Goal: Transaction & Acquisition: Purchase product/service

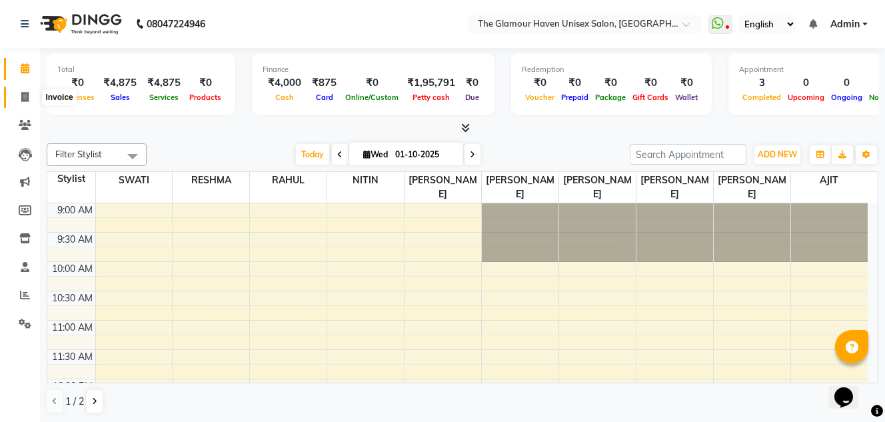
click at [27, 97] on icon at bounding box center [24, 97] width 7 height 10
select select "service"
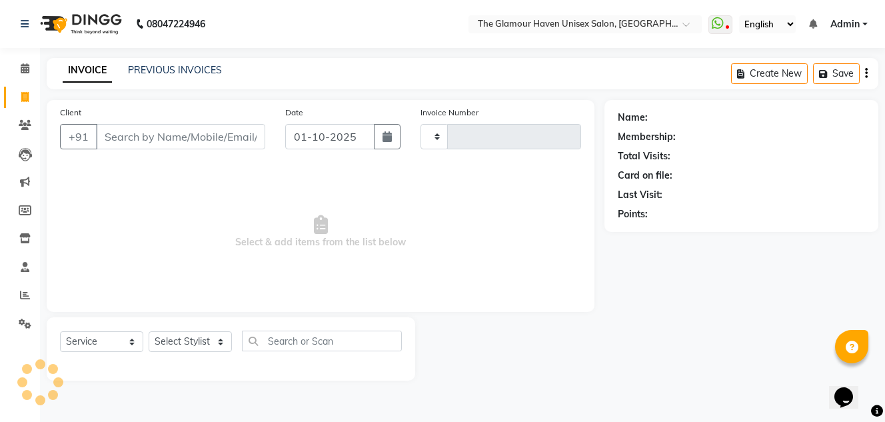
type input "1916"
select select "7124"
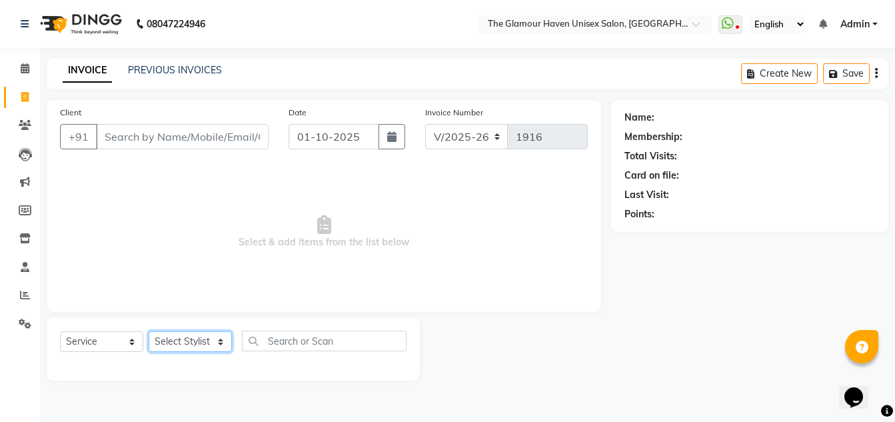
click at [221, 339] on select "Select Stylist AJIT Bharat sen darshna gole Geeta shetye NITIN RAHUL Rahul Dixi…" at bounding box center [190, 341] width 83 height 21
select select "59902"
click at [149, 331] on select "Select Stylist AJIT Bharat sen darshna gole Geeta shetye NITIN RAHUL Rahul Dixi…" at bounding box center [190, 341] width 83 height 21
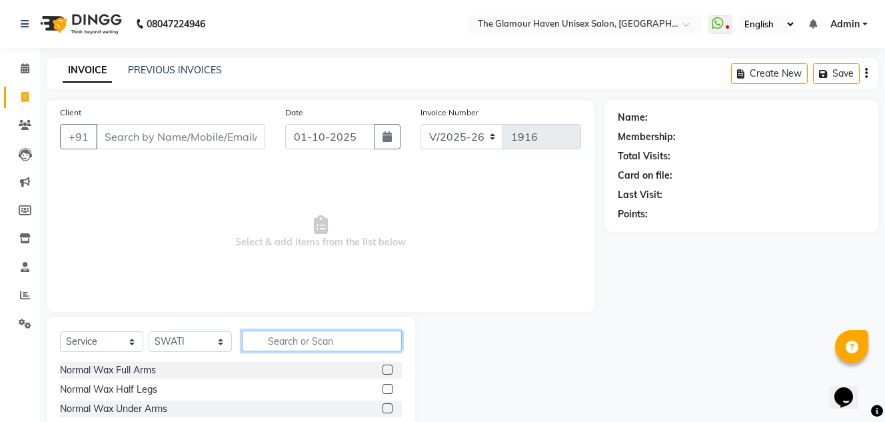
click at [285, 344] on input "text" at bounding box center [322, 340] width 160 height 21
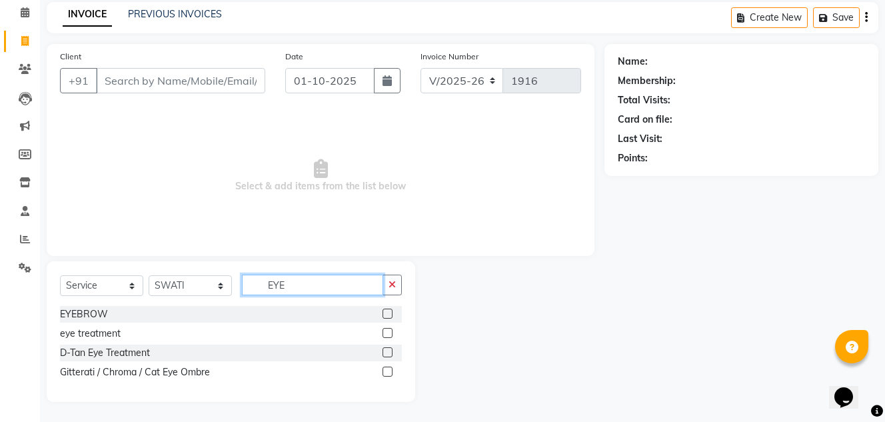
type input "EYE"
click at [395, 313] on div at bounding box center [391, 314] width 19 height 17
click at [388, 314] on label at bounding box center [387, 313] width 10 height 10
click at [388, 314] on input "checkbox" at bounding box center [386, 314] width 9 height 9
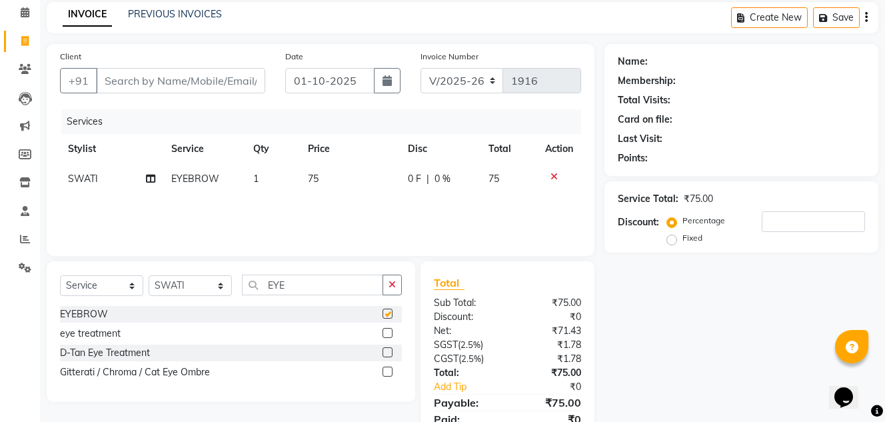
checkbox input "false"
click at [302, 286] on input "EYE" at bounding box center [312, 284] width 141 height 21
type input "E"
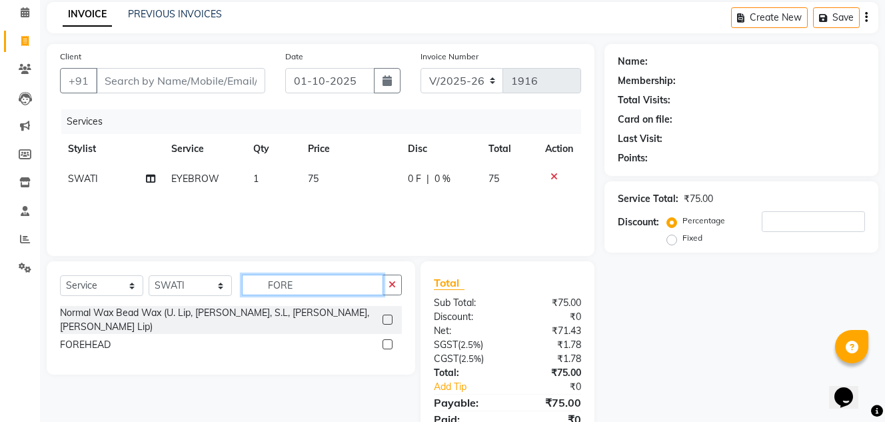
type input "FORE"
click at [384, 339] on label at bounding box center [387, 344] width 10 height 10
click at [384, 340] on input "checkbox" at bounding box center [386, 344] width 9 height 9
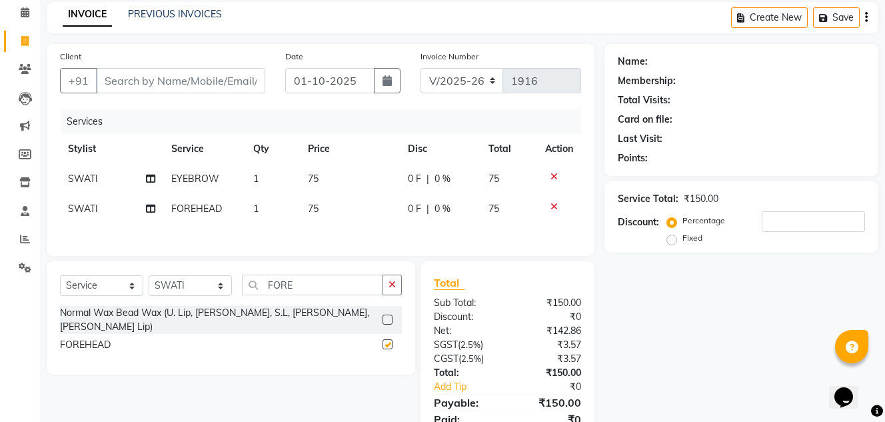
checkbox input "false"
click at [321, 289] on input "FORE" at bounding box center [312, 284] width 141 height 21
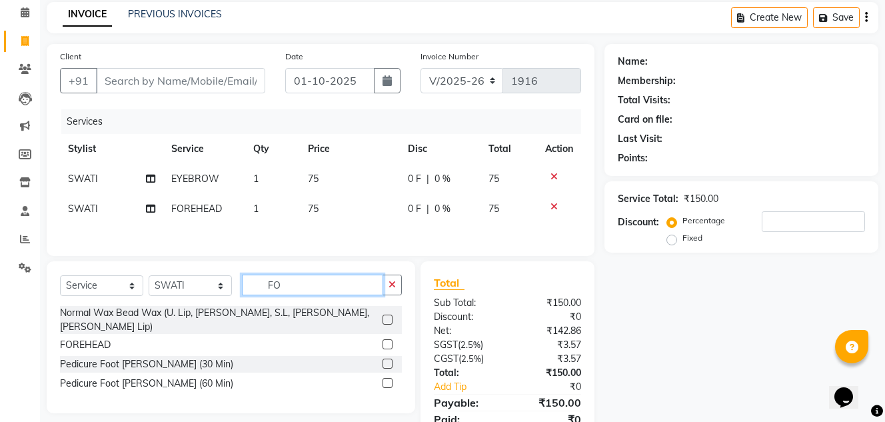
type input "F"
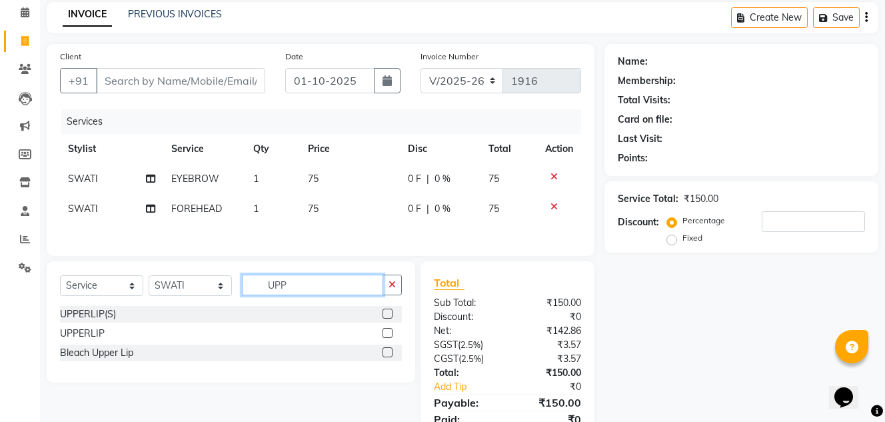
type input "UPP"
click at [388, 336] on label at bounding box center [387, 333] width 10 height 10
click at [388, 336] on input "checkbox" at bounding box center [386, 333] width 9 height 9
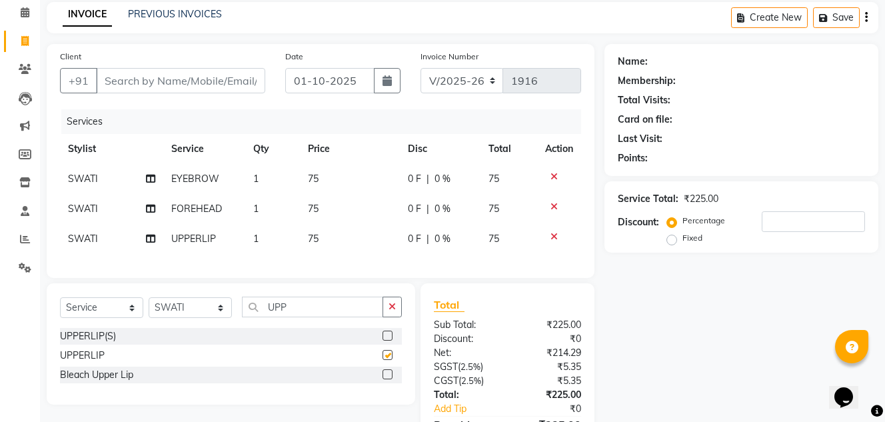
checkbox input "false"
click at [291, 314] on input "UPP" at bounding box center [312, 306] width 141 height 21
type input "U"
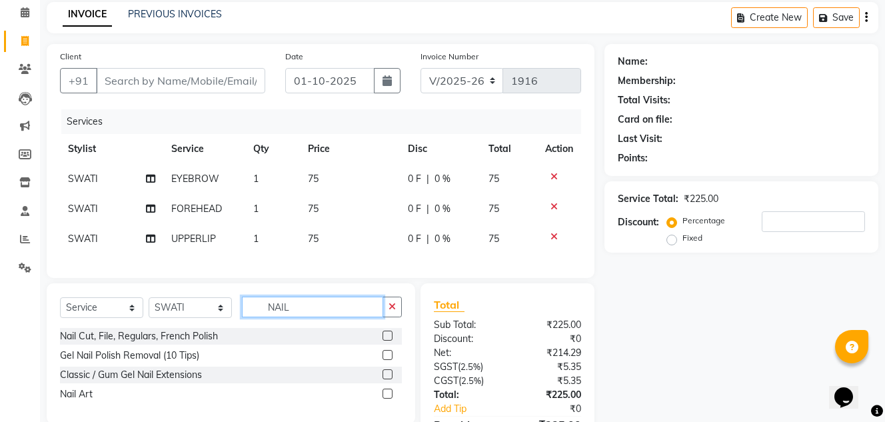
type input "NAIL"
click at [384, 340] on label at bounding box center [387, 335] width 10 height 10
click at [384, 340] on input "checkbox" at bounding box center [386, 336] width 9 height 9
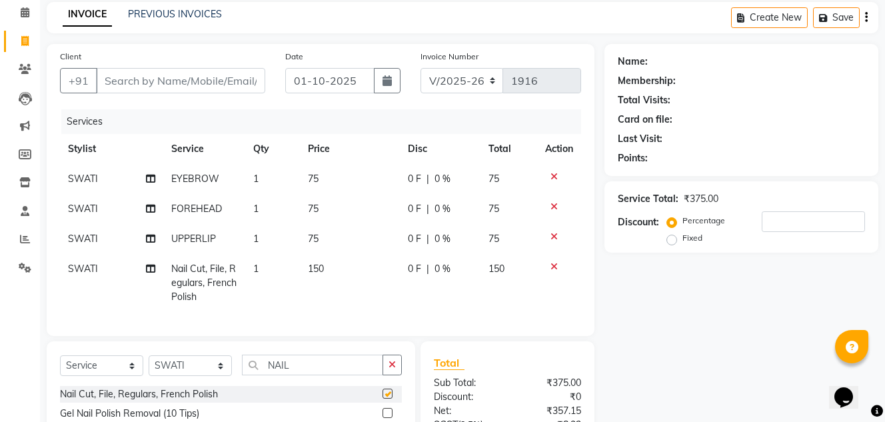
checkbox input "false"
click at [260, 268] on td "1" at bounding box center [272, 283] width 55 height 58
select select "59902"
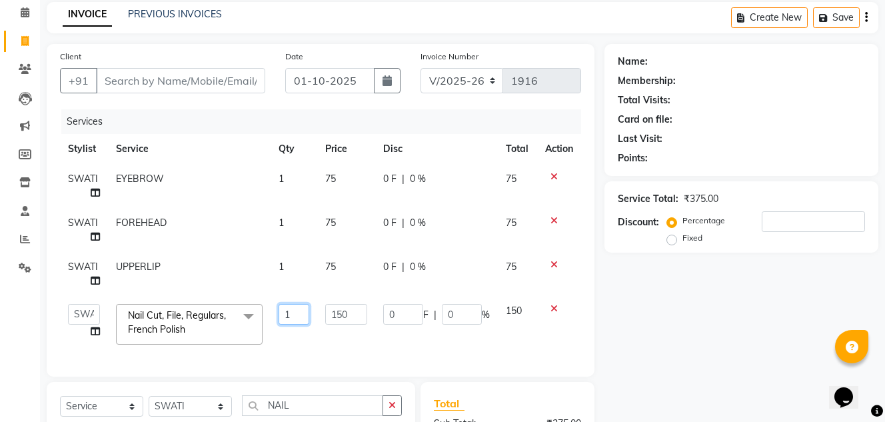
click at [298, 314] on input "1" at bounding box center [293, 314] width 31 height 21
type input "2"
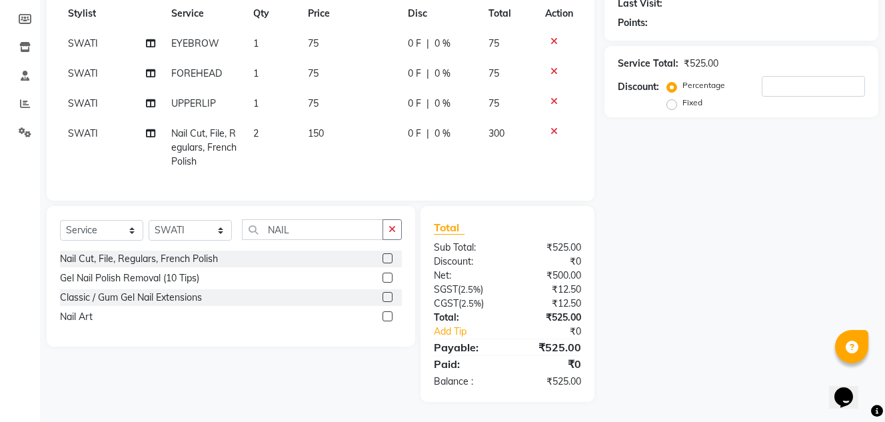
scroll to position [0, 0]
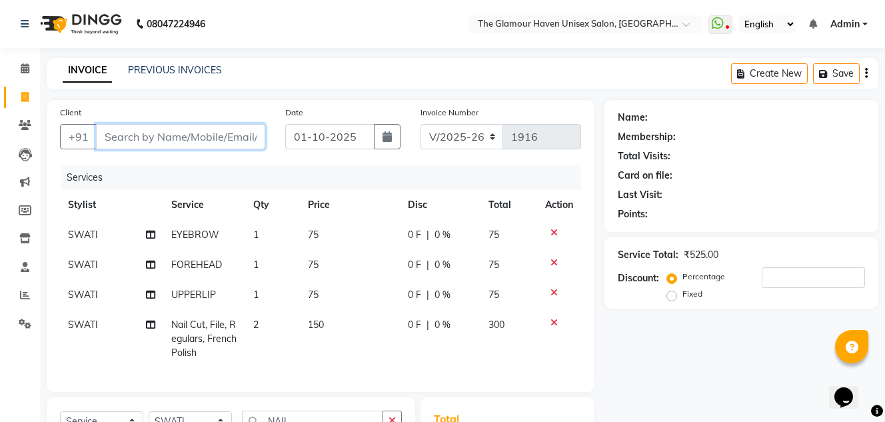
click at [135, 139] on input "Client" at bounding box center [180, 136] width 169 height 25
type input "G"
type input "0"
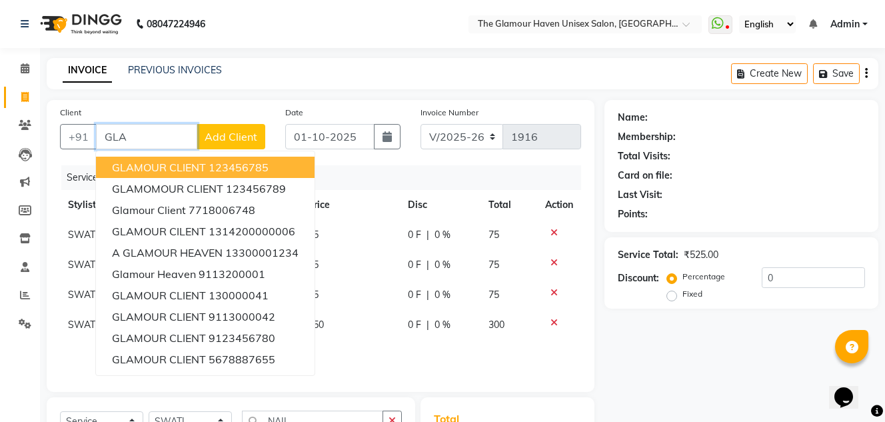
click at [228, 169] on ngb-highlight "123456785" at bounding box center [239, 167] width 60 height 13
type input "123456785"
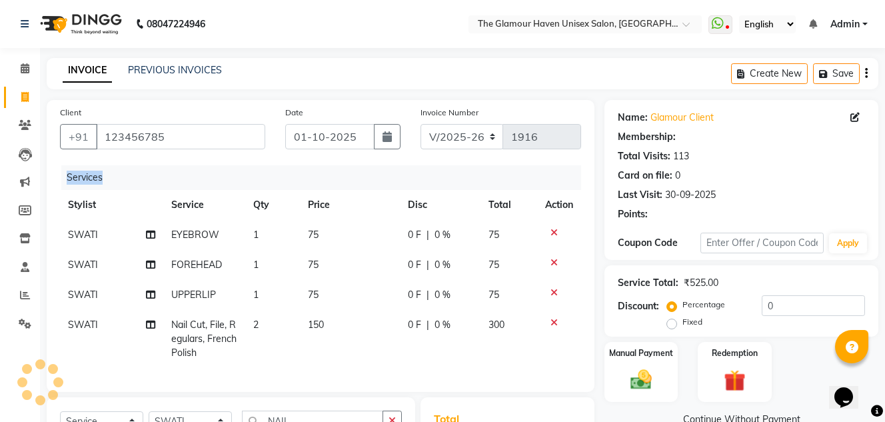
click at [228, 169] on div "Services" at bounding box center [326, 177] width 530 height 25
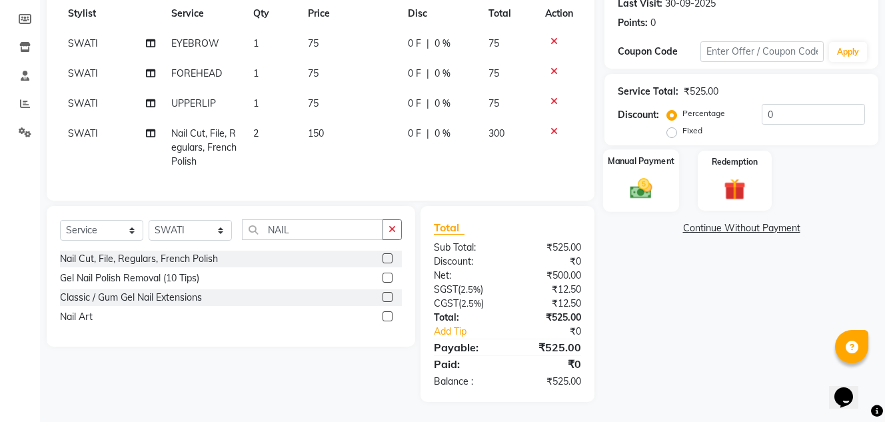
click at [638, 175] on img at bounding box center [641, 188] width 37 height 26
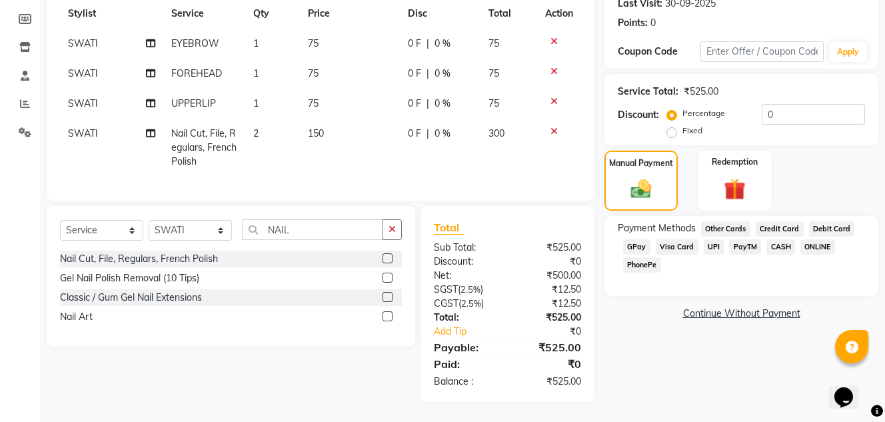
click at [779, 239] on span "CASH" at bounding box center [780, 246] width 29 height 15
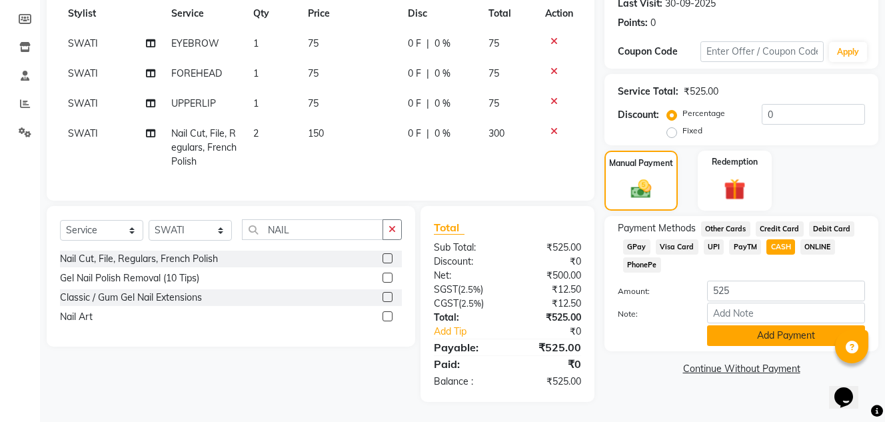
click at [772, 325] on button "Add Payment" at bounding box center [786, 335] width 158 height 21
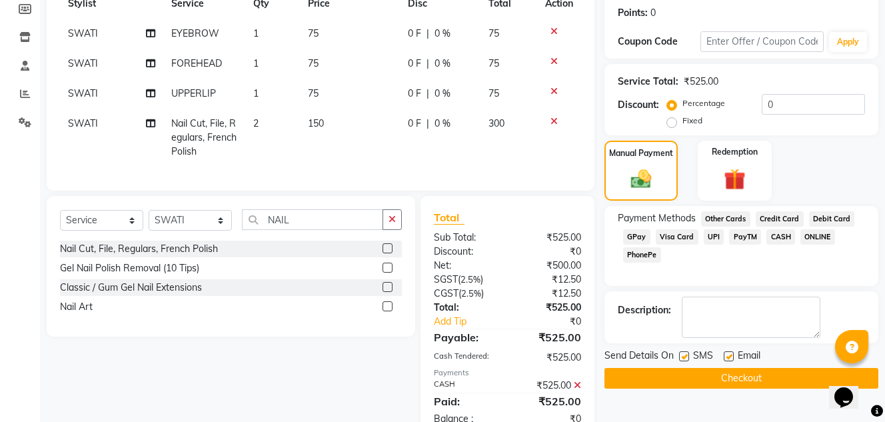
scroll to position [249, 0]
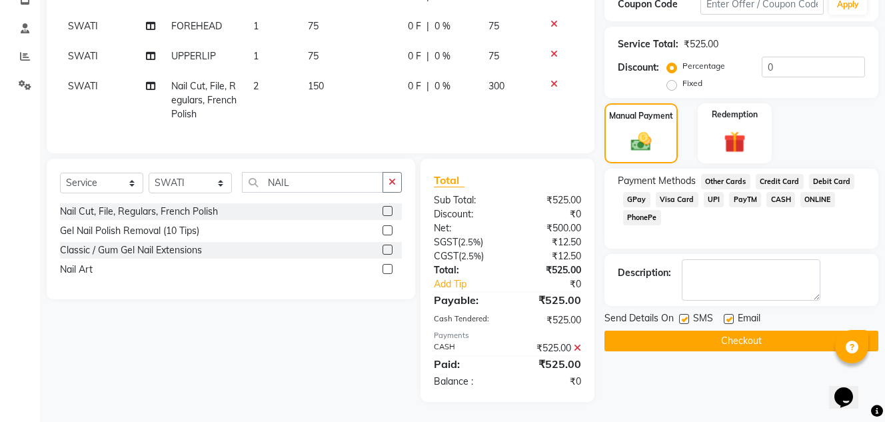
click at [746, 333] on button "Checkout" at bounding box center [741, 340] width 274 height 21
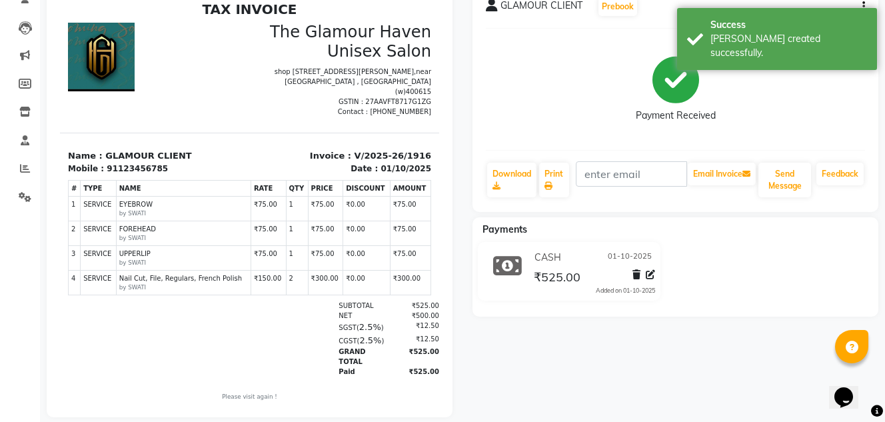
scroll to position [152, 0]
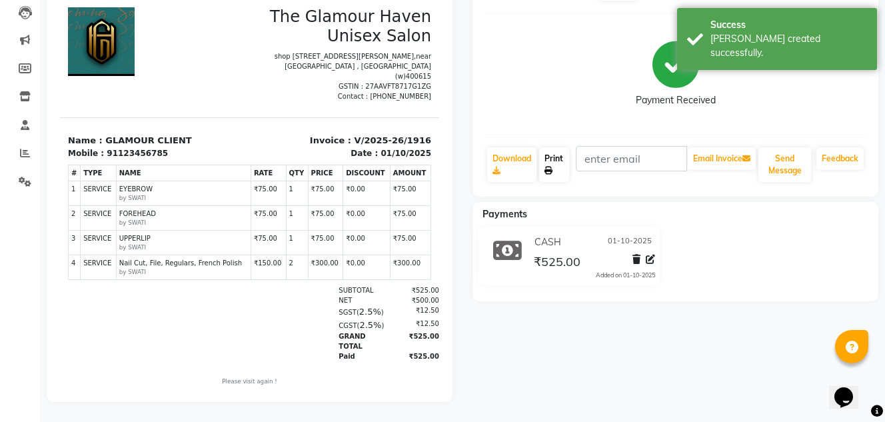
click at [560, 147] on link "Print" at bounding box center [554, 164] width 30 height 35
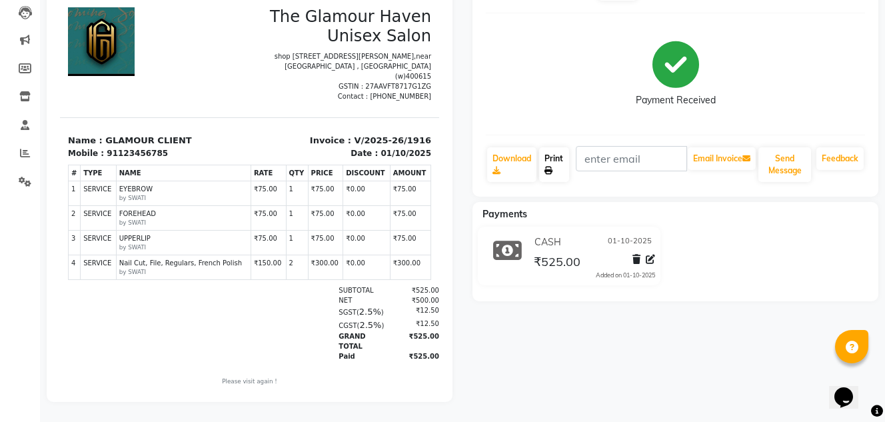
click at [548, 148] on link "Print" at bounding box center [554, 164] width 30 height 35
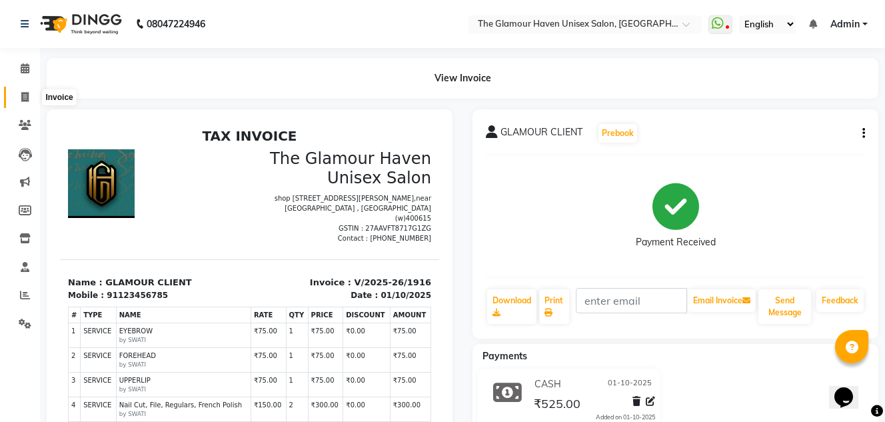
click at [24, 96] on icon at bounding box center [24, 97] width 7 height 10
select select "7124"
select select "service"
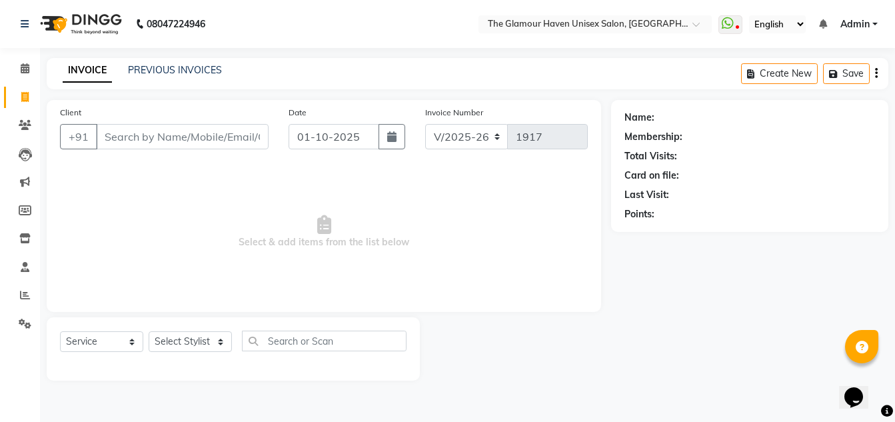
click at [121, 137] on input "Client" at bounding box center [182, 136] width 173 height 25
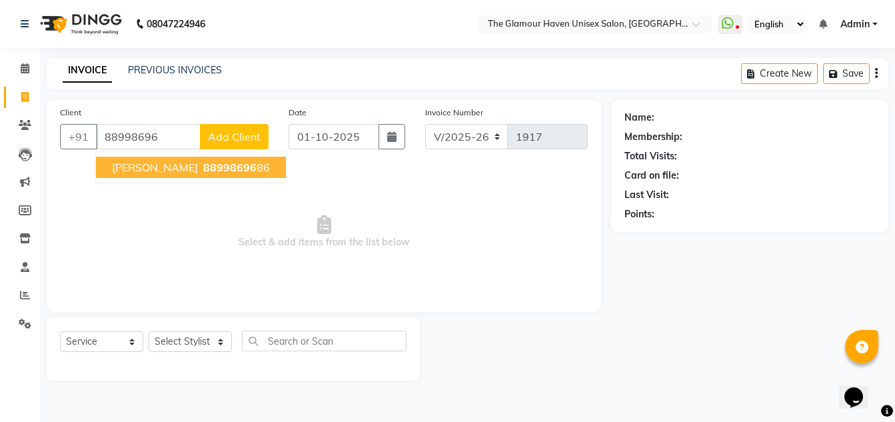
click at [183, 169] on span "[PERSON_NAME]" at bounding box center [155, 167] width 86 height 13
type input "8899869686"
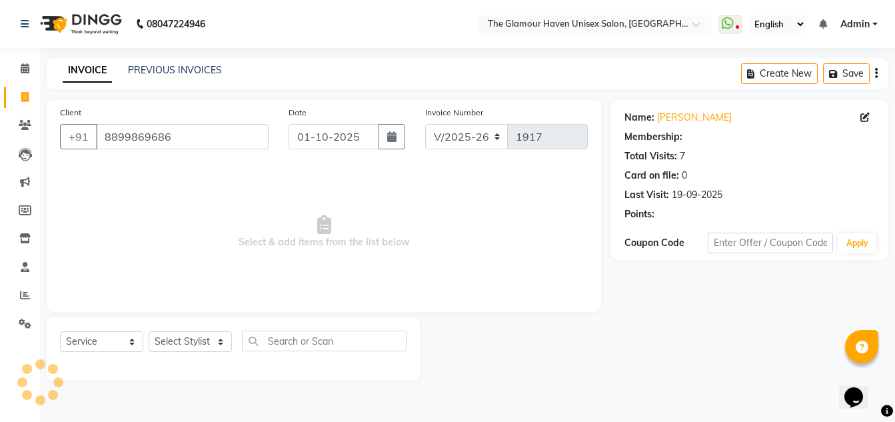
click at [183, 169] on span "Select & add items from the list below" at bounding box center [324, 231] width 528 height 133
click at [218, 343] on select "Select Stylist AJIT Bharat sen [PERSON_NAME] [PERSON_NAME] NITIN RAHUL [PERSON_…" at bounding box center [190, 341] width 83 height 21
select select "59914"
click at [149, 331] on select "Select Stylist AJIT Bharat sen [PERSON_NAME] [PERSON_NAME] NITIN RAHUL [PERSON_…" at bounding box center [190, 341] width 83 height 21
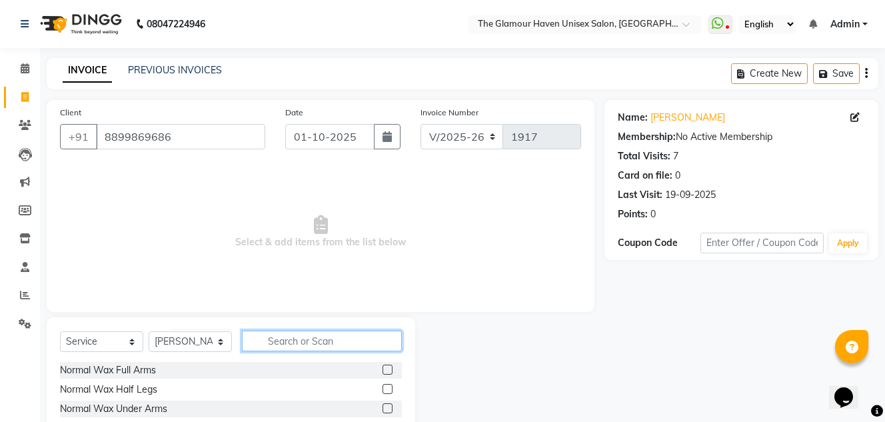
click at [290, 344] on input "text" at bounding box center [322, 340] width 160 height 21
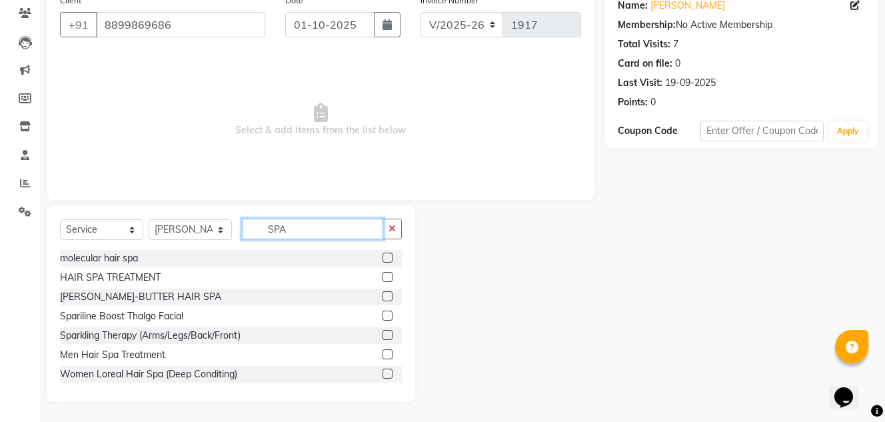
type input "SPA"
click at [382, 281] on label at bounding box center [387, 277] width 10 height 10
click at [382, 281] on input "checkbox" at bounding box center [386, 277] width 9 height 9
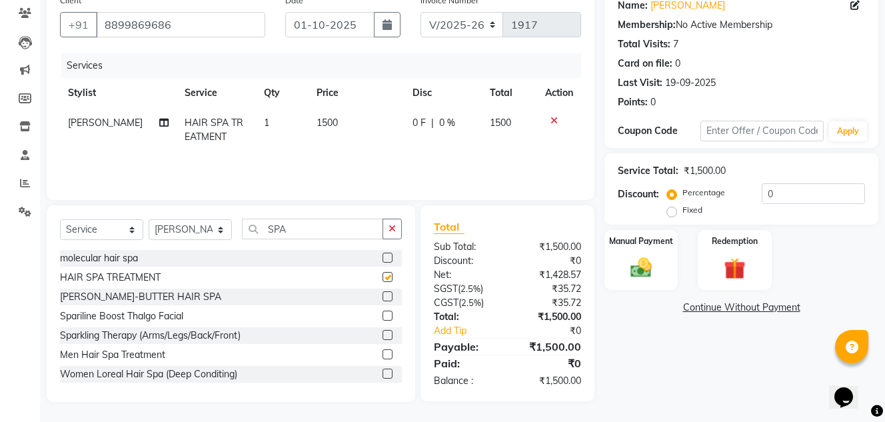
checkbox input "false"
click at [382, 255] on label at bounding box center [387, 258] width 10 height 10
click at [382, 255] on input "checkbox" at bounding box center [386, 258] width 9 height 9
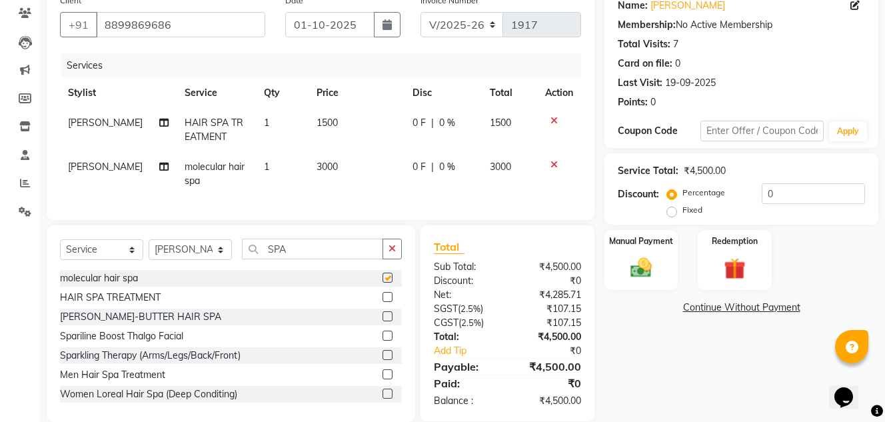
checkbox input "false"
click at [556, 166] on icon at bounding box center [553, 164] width 7 height 9
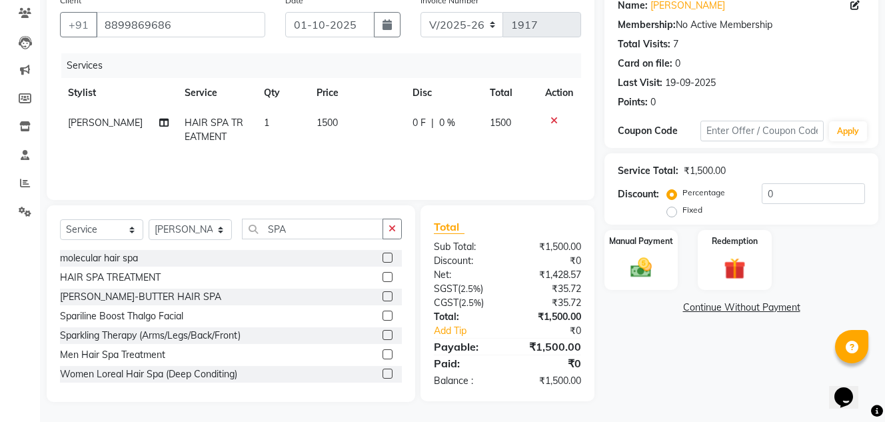
click at [382, 374] on label at bounding box center [387, 373] width 10 height 10
click at [382, 374] on input "checkbox" at bounding box center [386, 374] width 9 height 9
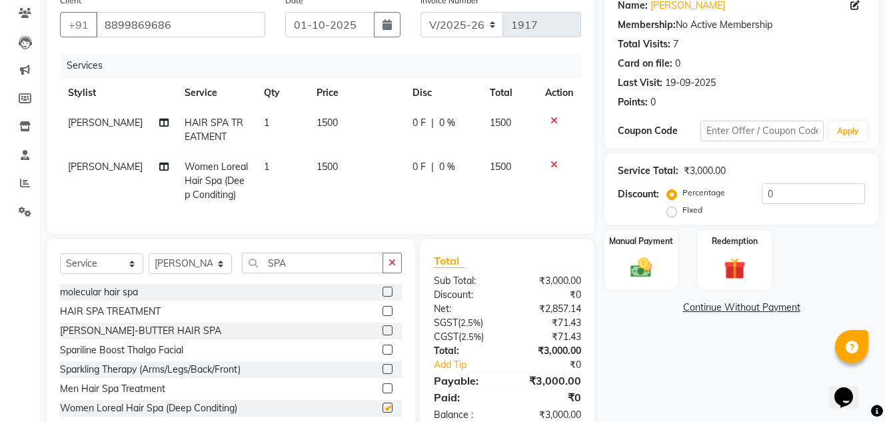
checkbox input "false"
click at [552, 118] on icon at bounding box center [553, 120] width 7 height 9
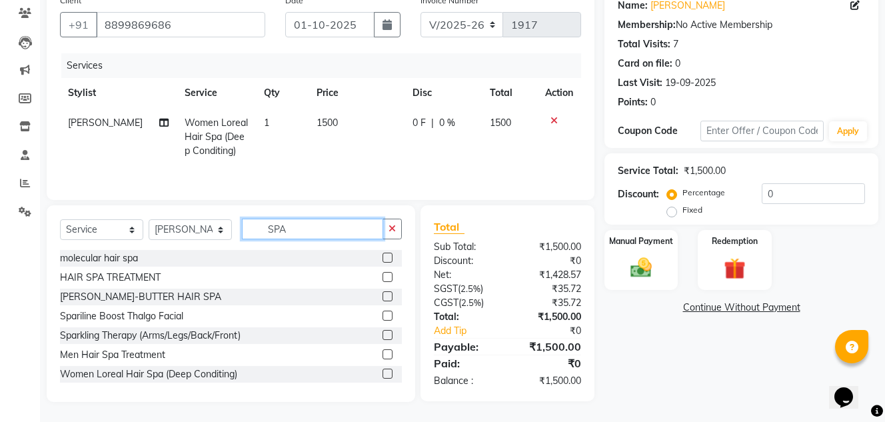
click at [304, 233] on input "SPA" at bounding box center [312, 229] width 141 height 21
type input "S"
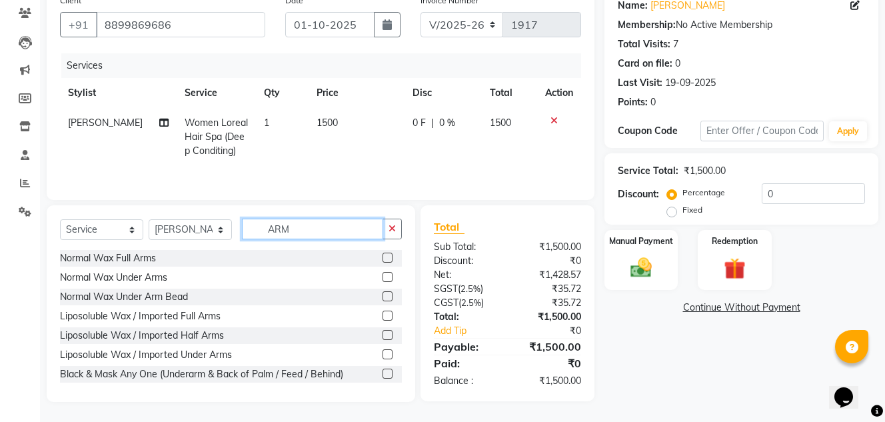
type input "ARM"
click at [382, 257] on label at bounding box center [387, 258] width 10 height 10
click at [382, 257] on input "checkbox" at bounding box center [386, 258] width 9 height 9
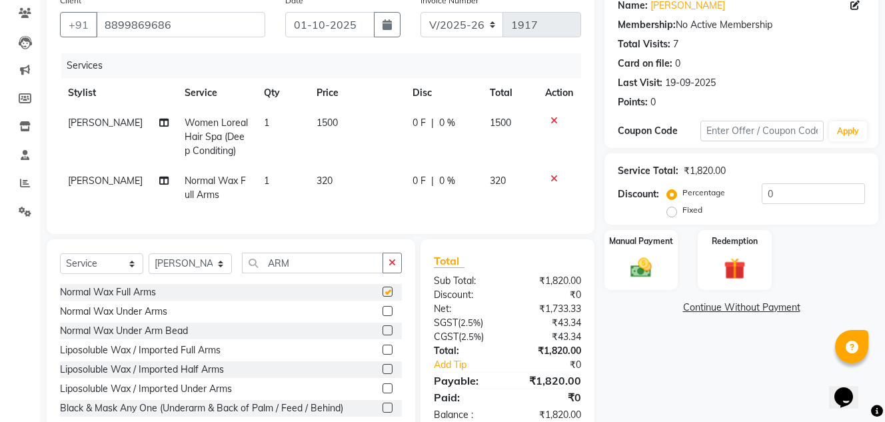
checkbox input "false"
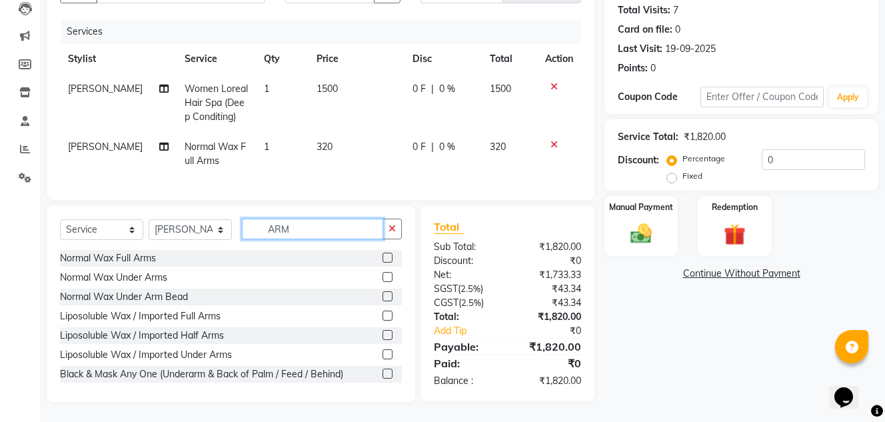
click at [294, 227] on input "ARM" at bounding box center [312, 229] width 141 height 21
type input "A"
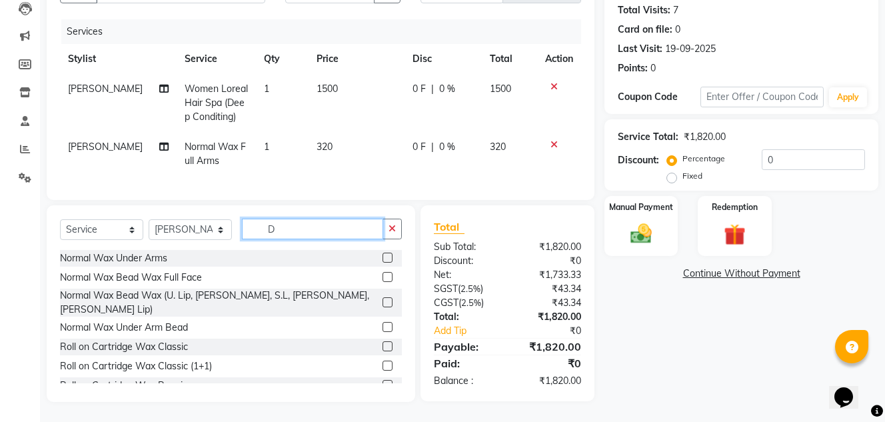
type input "D"
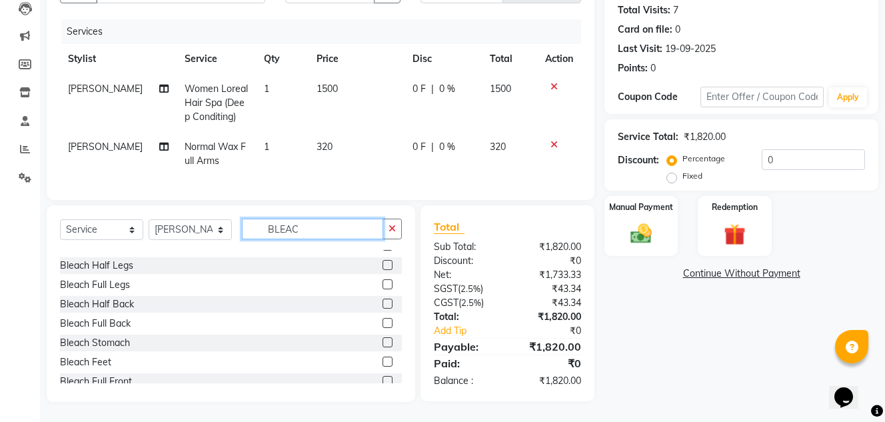
scroll to position [157, 0]
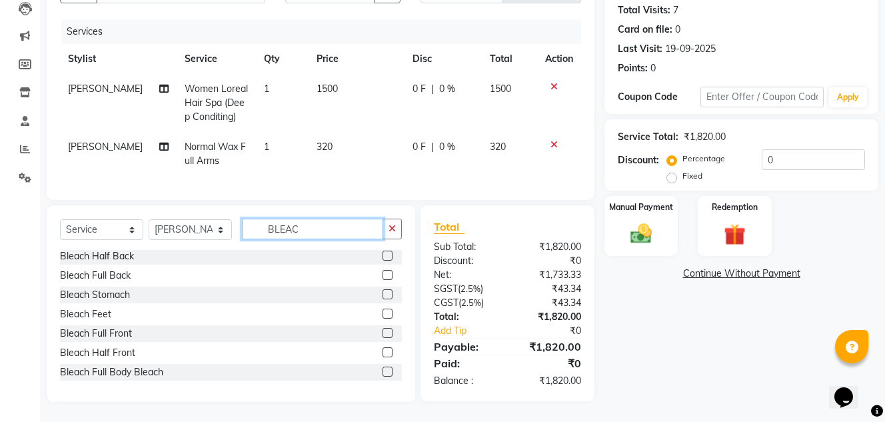
type input "BLEAC"
click at [382, 274] on label at bounding box center [387, 275] width 10 height 10
click at [382, 274] on input "checkbox" at bounding box center [386, 275] width 9 height 9
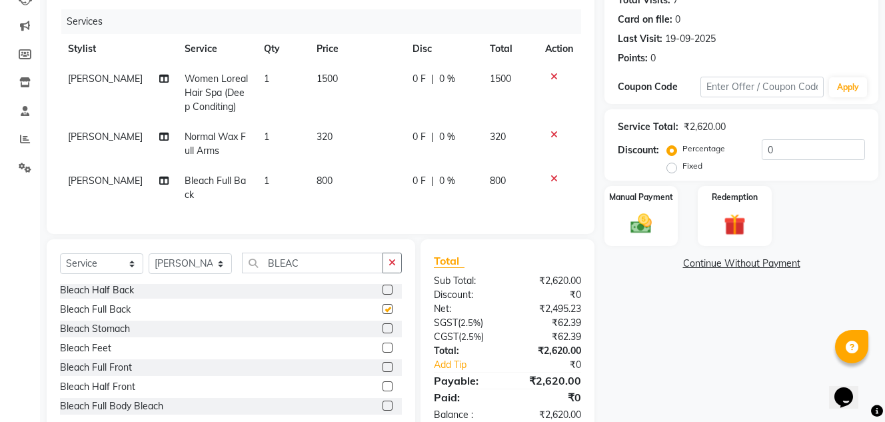
checkbox input "false"
click at [299, 273] on input "BLEAC" at bounding box center [312, 263] width 141 height 21
type input "B"
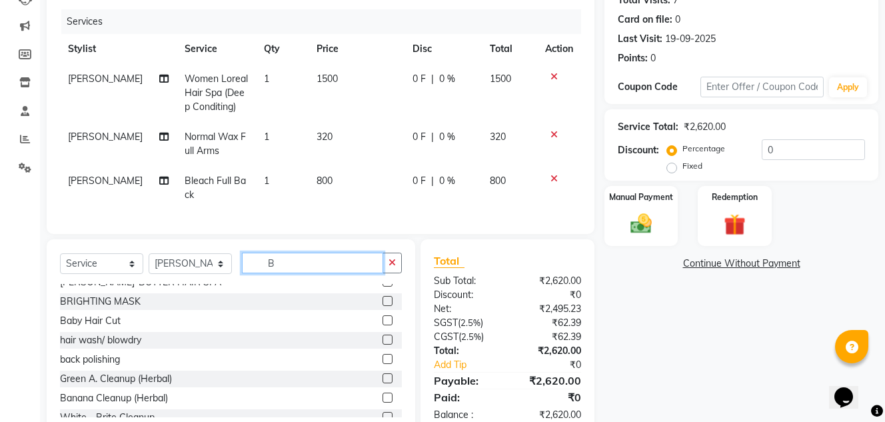
scroll to position [833, 0]
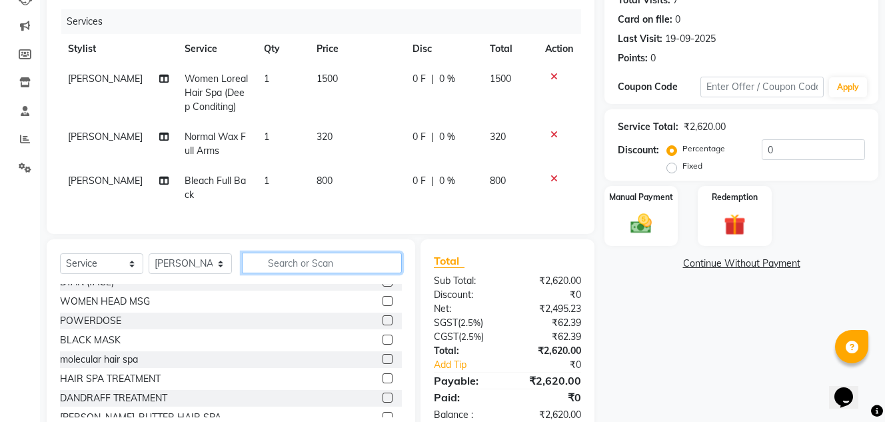
type input "O"
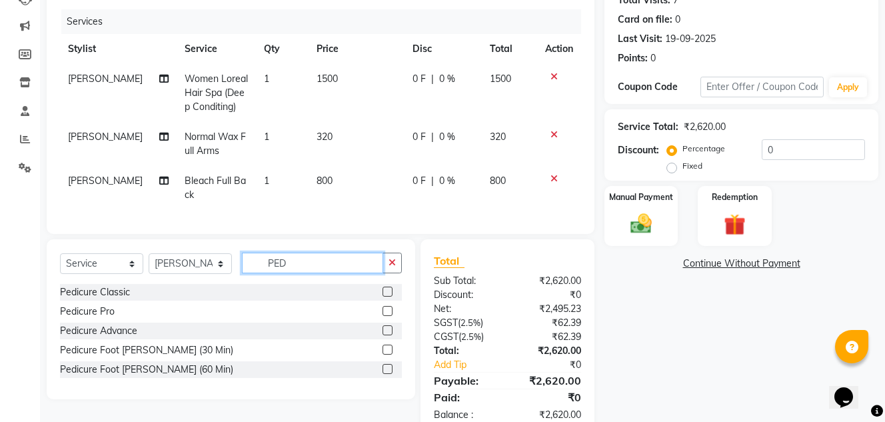
scroll to position [0, 0]
type input "PED"
click at [384, 296] on label at bounding box center [387, 291] width 10 height 10
click at [384, 296] on input "checkbox" at bounding box center [386, 292] width 9 height 9
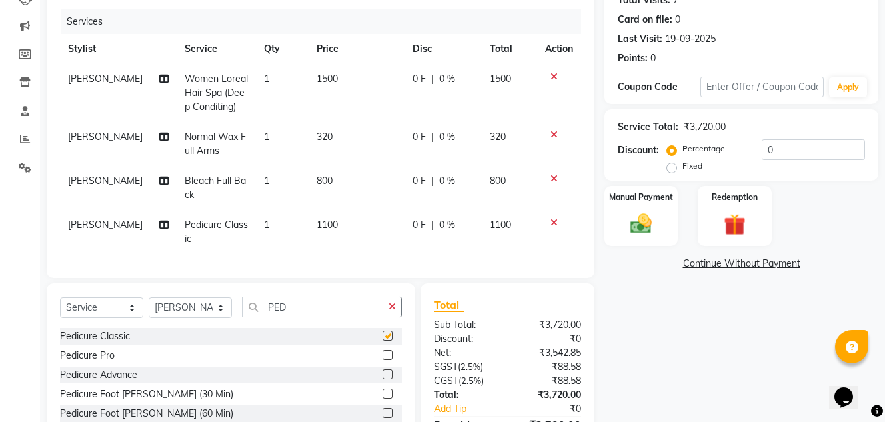
checkbox input "false"
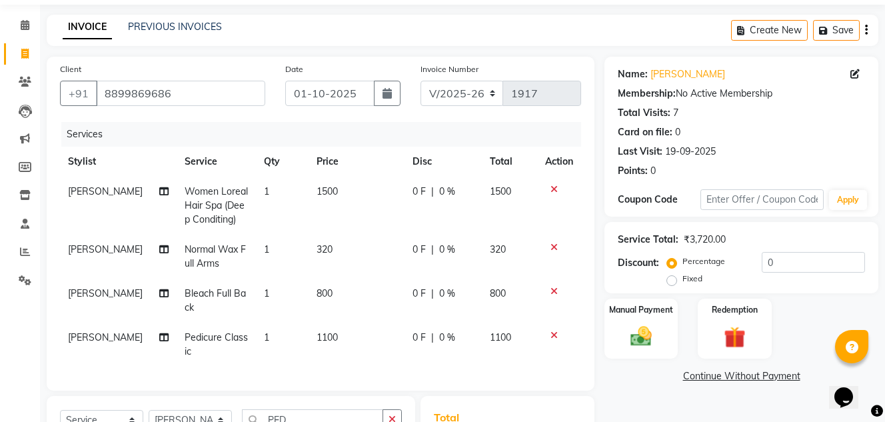
scroll to position [243, 0]
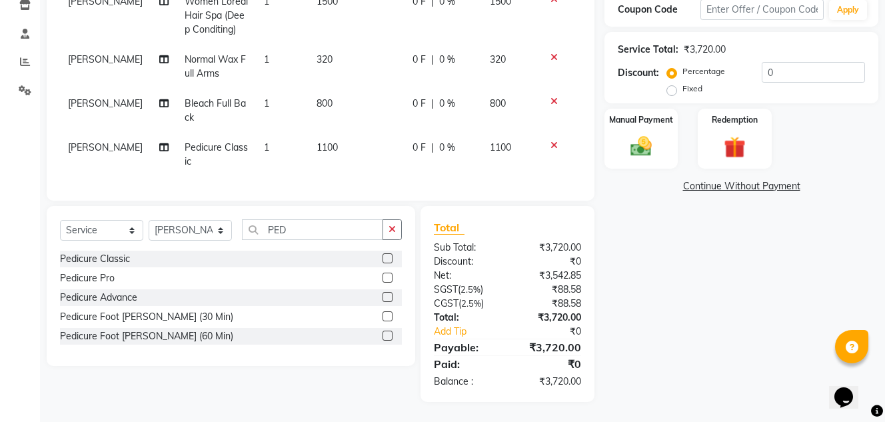
click at [551, 53] on icon at bounding box center [553, 57] width 7 height 9
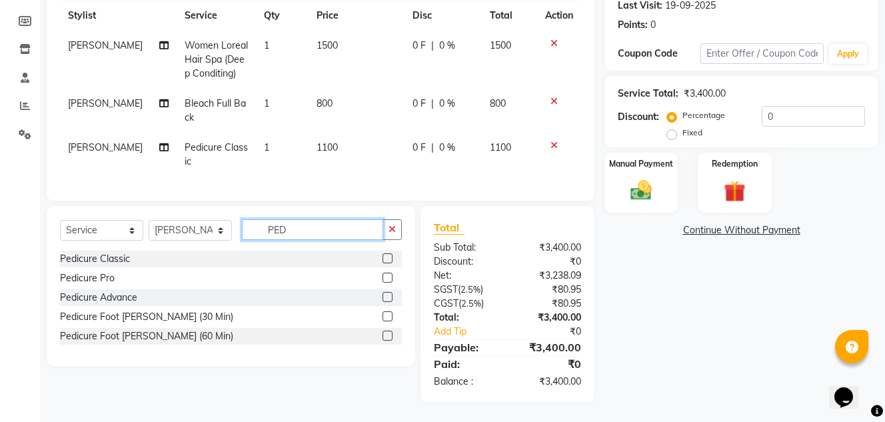
click at [308, 227] on input "PED" at bounding box center [312, 229] width 141 height 21
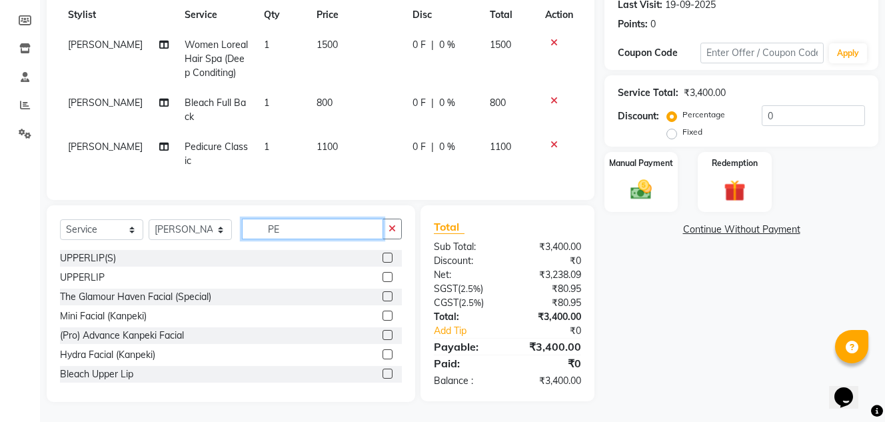
type input "P"
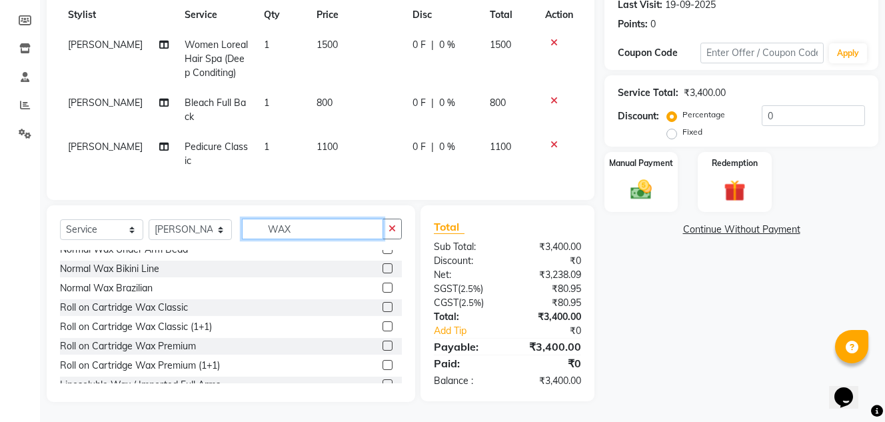
scroll to position [266, 0]
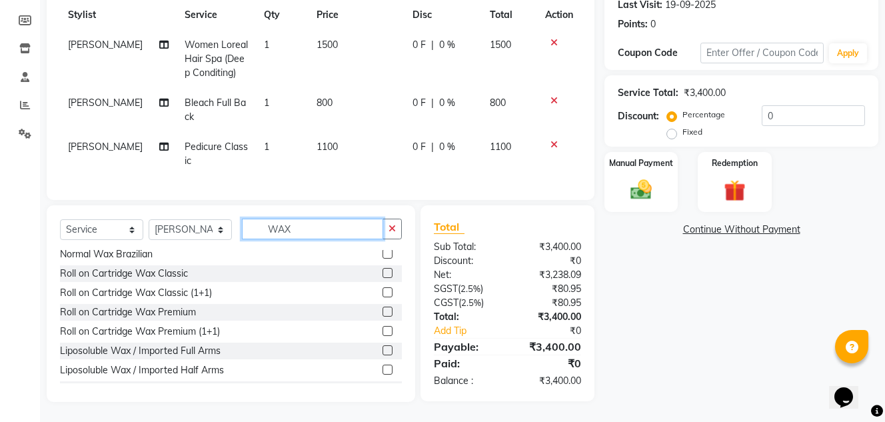
type input "WAX"
click at [382, 345] on label at bounding box center [387, 350] width 10 height 10
click at [382, 346] on input "checkbox" at bounding box center [386, 350] width 9 height 9
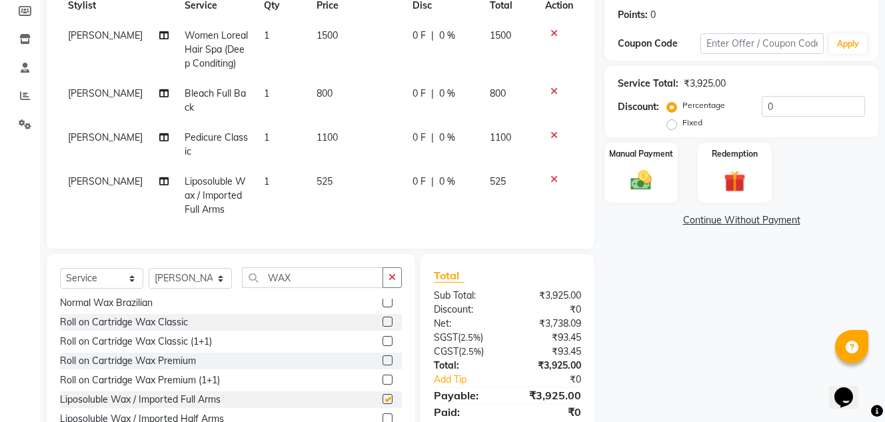
checkbox input "false"
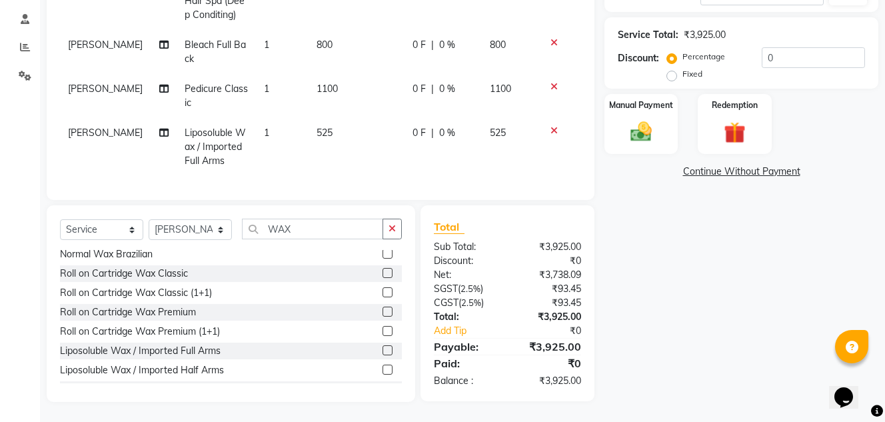
scroll to position [125, 0]
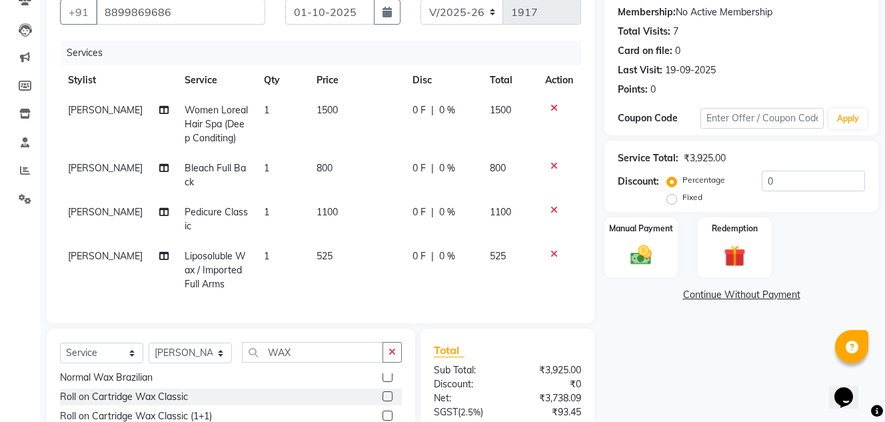
click at [358, 112] on td "1500" at bounding box center [355, 124] width 95 height 58
select select "59914"
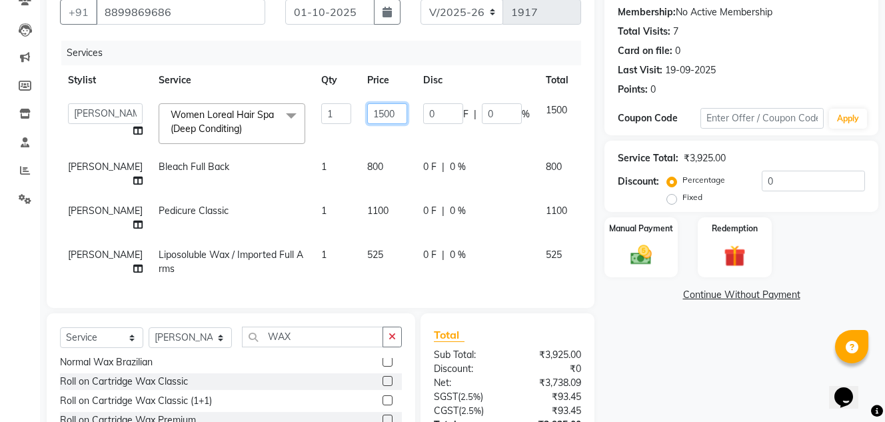
drag, startPoint x: 358, startPoint y: 112, endPoint x: 328, endPoint y: 110, distance: 30.0
click at [367, 110] on input "1500" at bounding box center [387, 113] width 40 height 21
type input "2000"
click at [344, 151] on tbody "AJIT Bharat sen darshna gole Geeta shetye NITIN RAHUL Rahul Dixit RESHMA RUSHI …" at bounding box center [340, 189] width 560 height 189
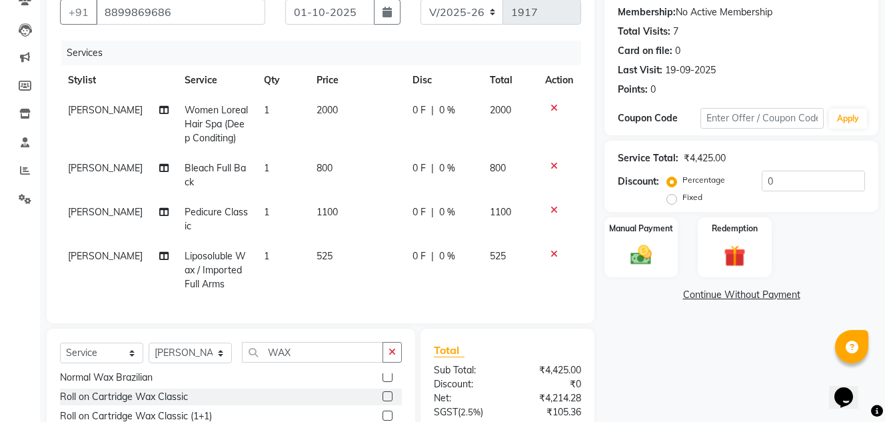
scroll to position [191, 0]
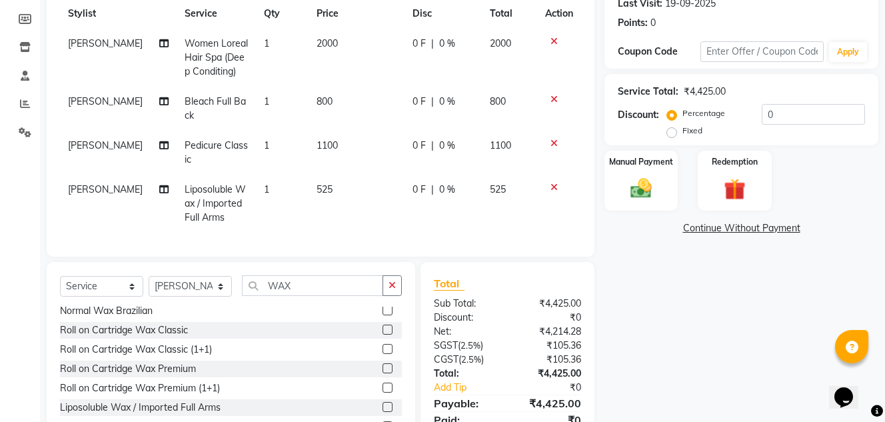
click at [338, 195] on td "525" at bounding box center [355, 204] width 95 height 58
select select "59914"
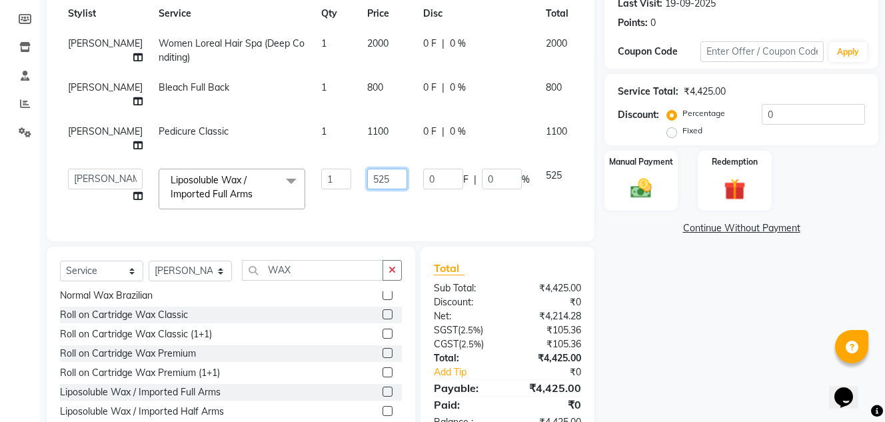
drag, startPoint x: 349, startPoint y: 177, endPoint x: 322, endPoint y: 175, distance: 26.8
click at [359, 175] on td "525" at bounding box center [387, 189] width 56 height 57
type input "600"
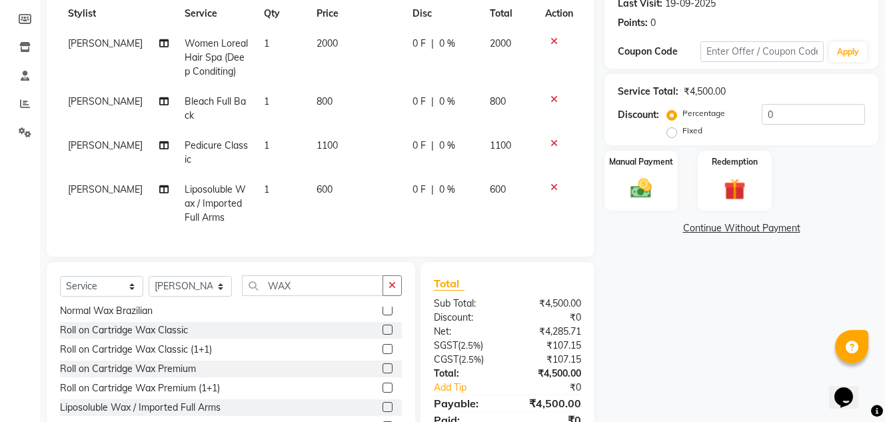
click at [423, 211] on td "0 F | 0 %" at bounding box center [442, 204] width 77 height 58
select select "59914"
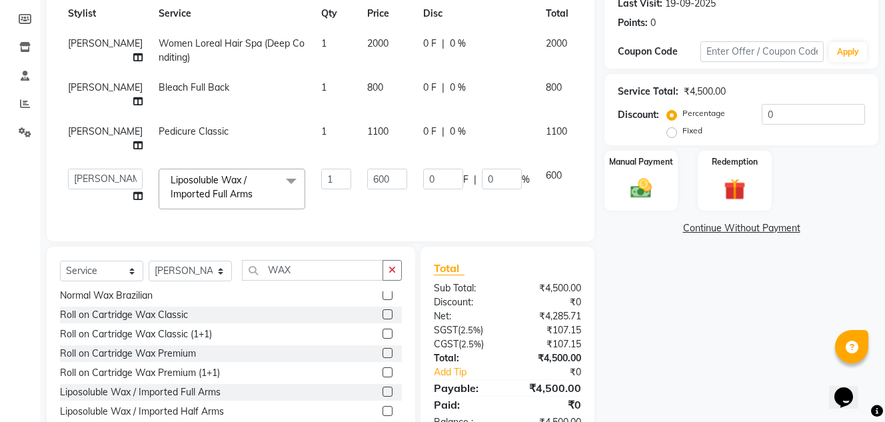
scroll to position [243, 0]
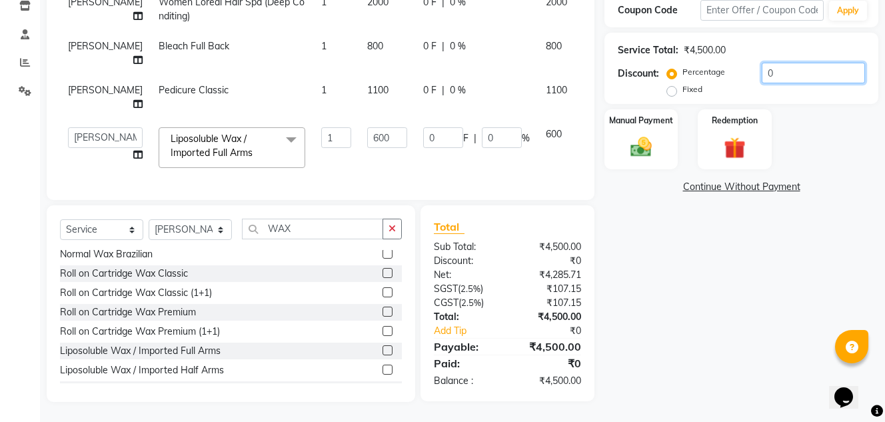
click at [797, 63] on input "0" at bounding box center [813, 73] width 103 height 21
type input "1"
type input "6"
type input "1"
type input "10"
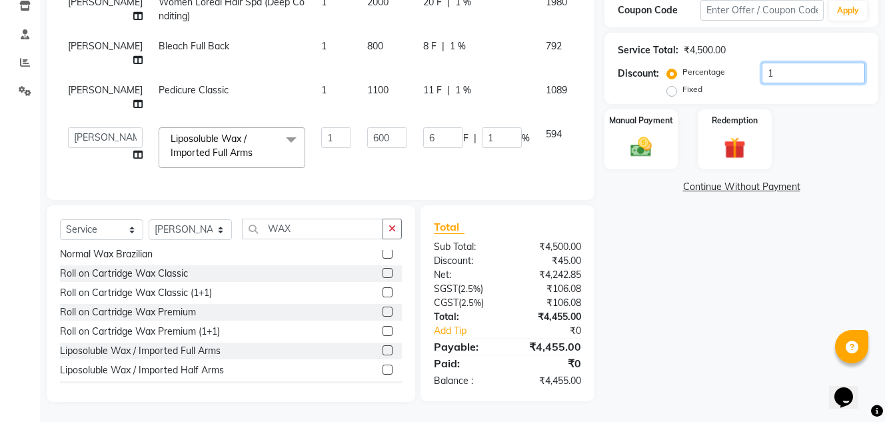
type input "60"
type input "10"
click at [662, 135] on div "Manual Payment" at bounding box center [641, 139] width 77 height 63
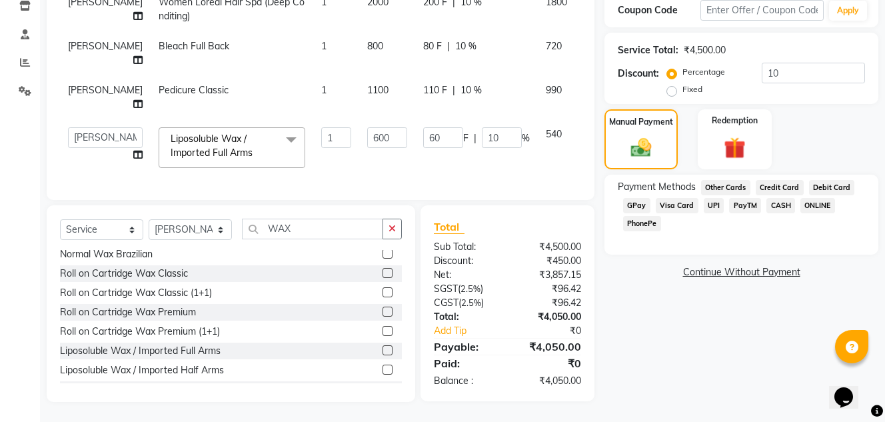
click at [640, 198] on span "GPay" at bounding box center [636, 205] width 27 height 15
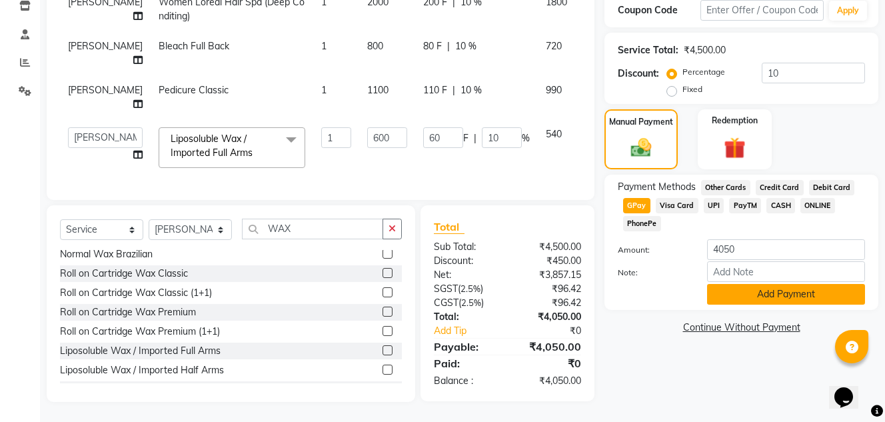
click at [816, 284] on button "Add Payment" at bounding box center [786, 294] width 158 height 21
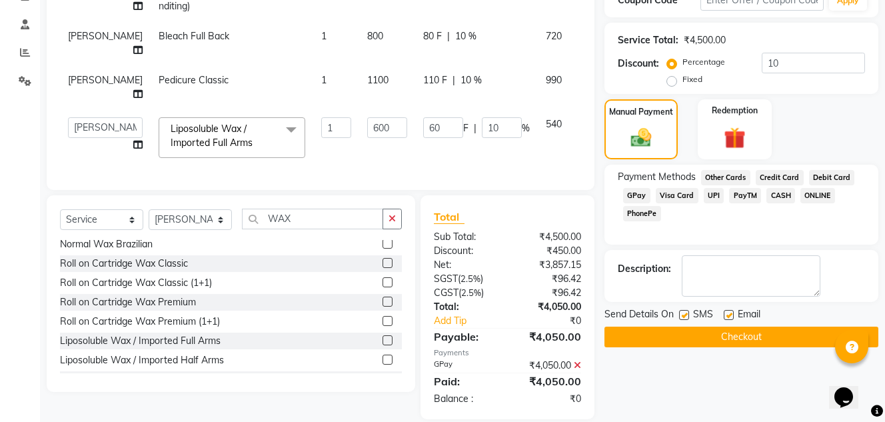
scroll to position [270, 0]
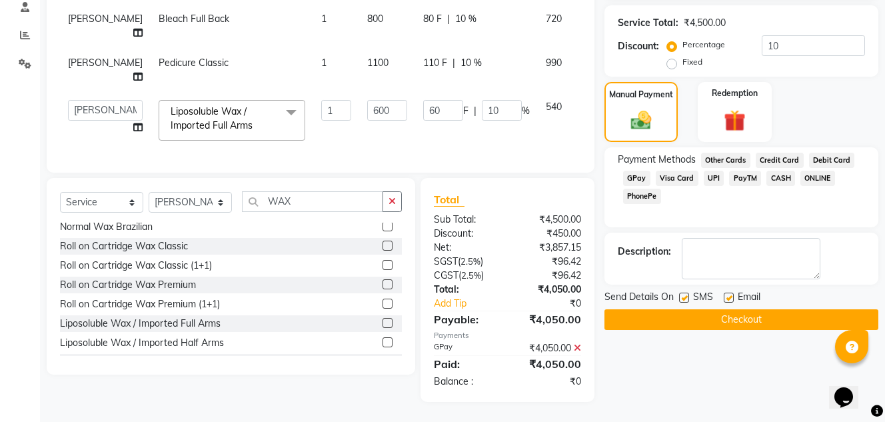
click at [803, 309] on button "Checkout" at bounding box center [741, 319] width 274 height 21
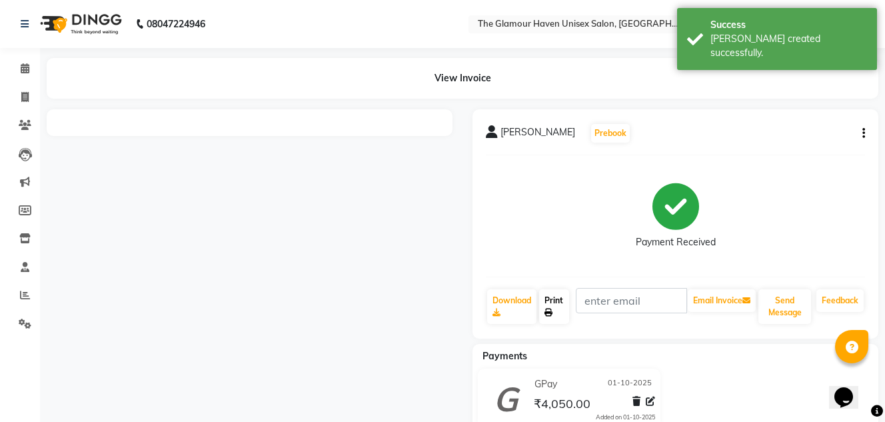
click at [547, 308] on icon at bounding box center [548, 312] width 8 height 8
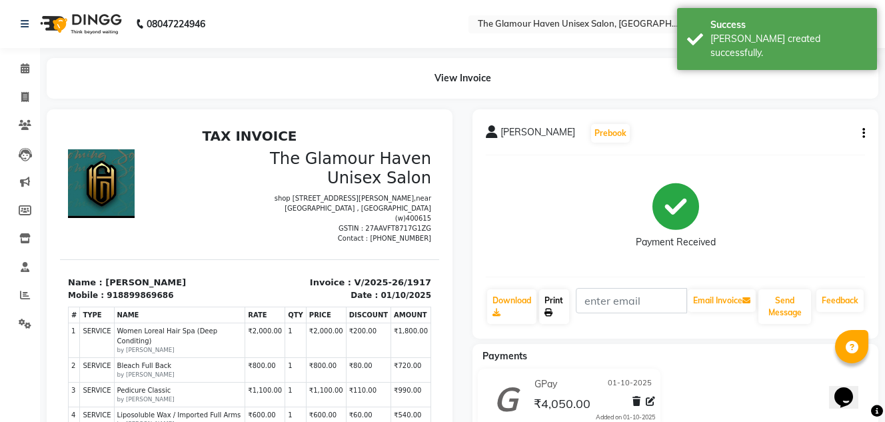
click at [564, 304] on link "Print" at bounding box center [554, 306] width 30 height 35
click at [15, 73] on span at bounding box center [24, 68] width 23 height 15
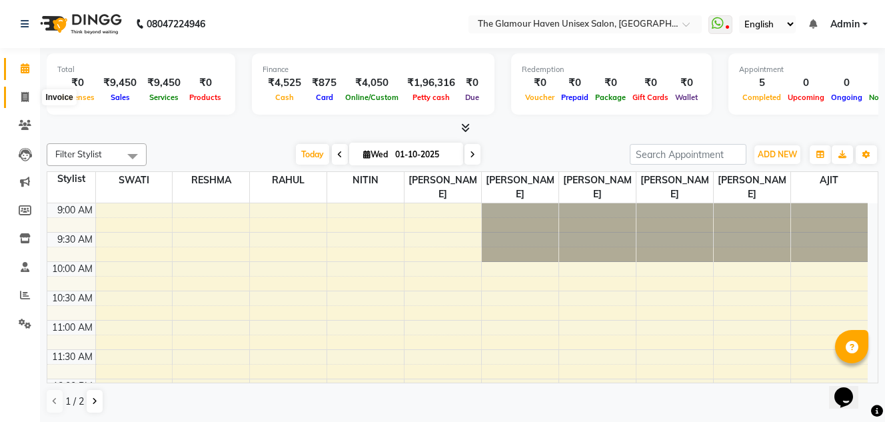
click at [22, 97] on icon at bounding box center [24, 97] width 7 height 10
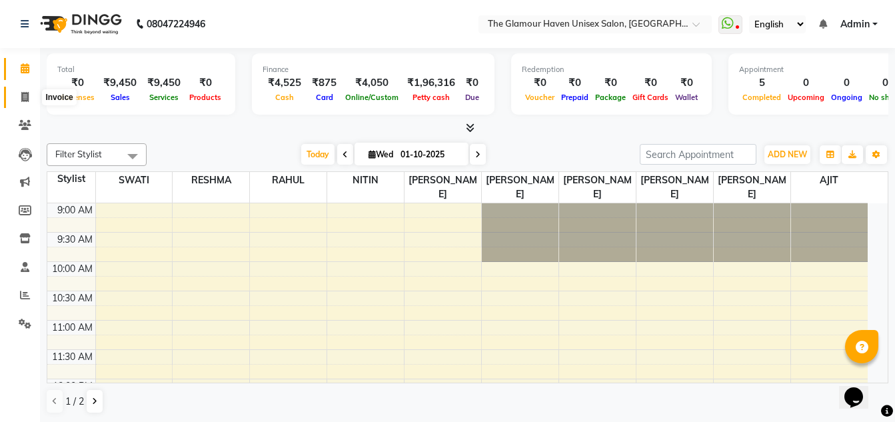
select select "7124"
select select "service"
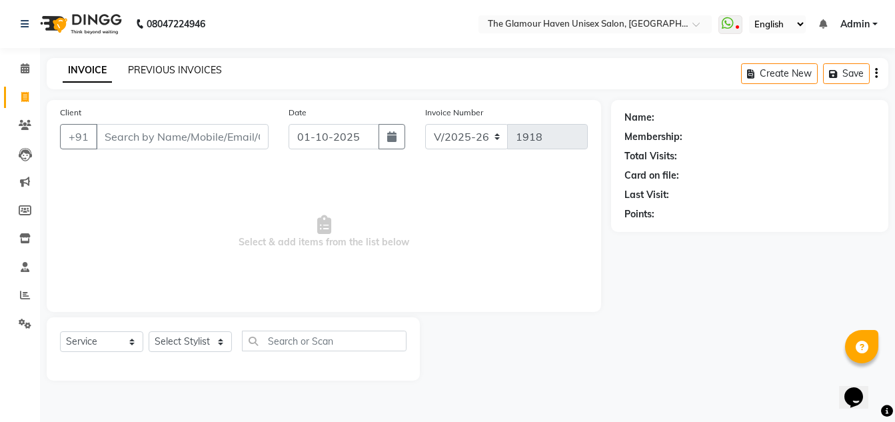
click at [137, 67] on link "PREVIOUS INVOICES" at bounding box center [175, 70] width 94 height 12
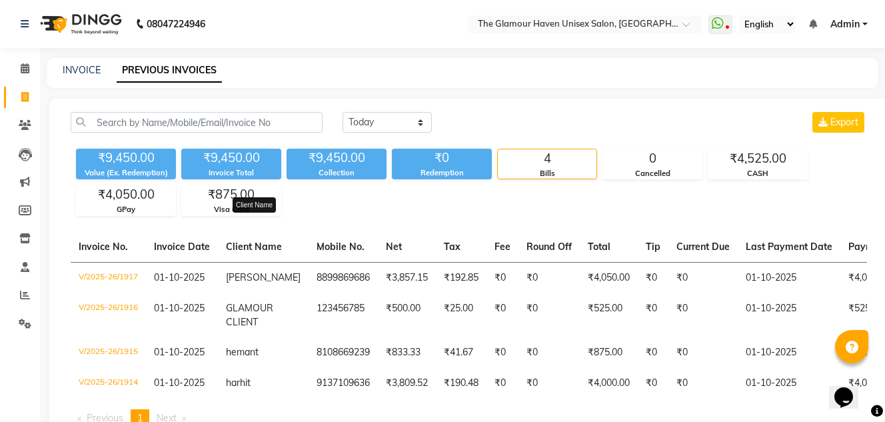
scroll to position [73, 0]
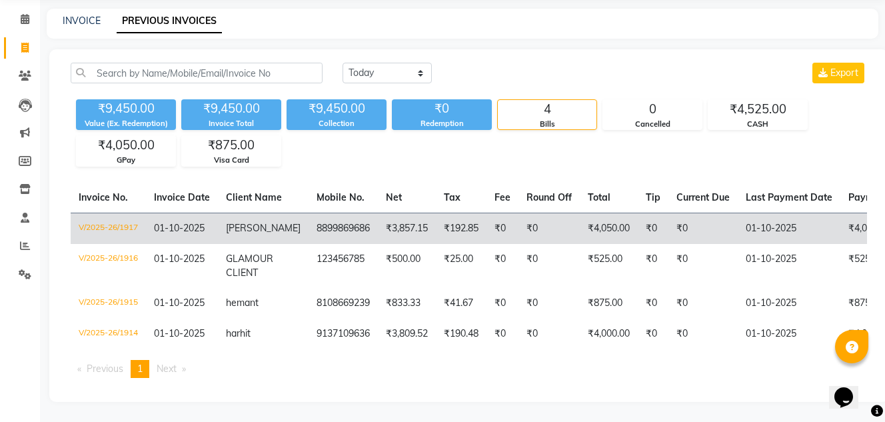
click at [108, 213] on td "V/2025-26/1917" at bounding box center [108, 228] width 75 height 31
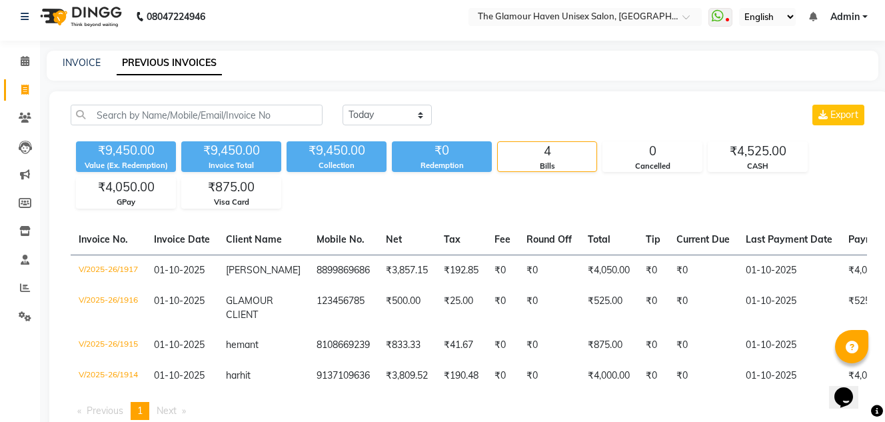
scroll to position [0, 0]
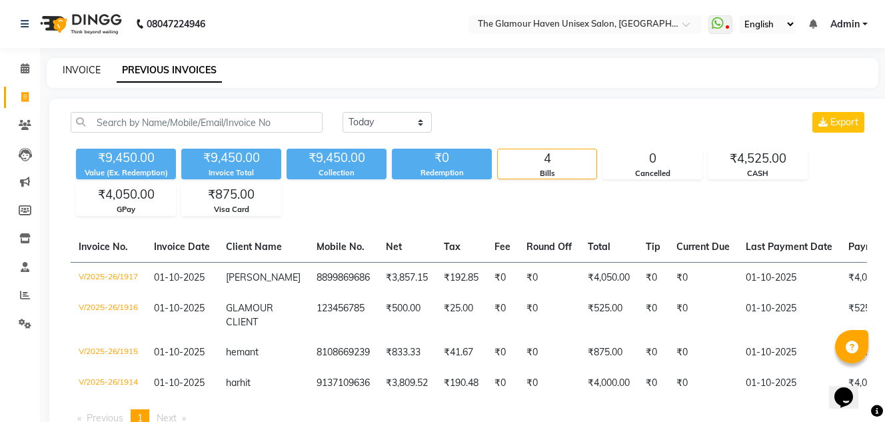
click at [83, 65] on link "INVOICE" at bounding box center [82, 70] width 38 height 12
select select "service"
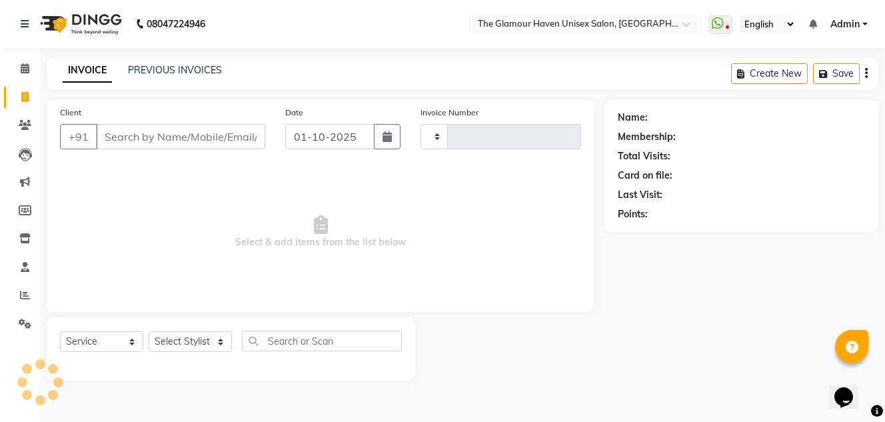
type input "1919"
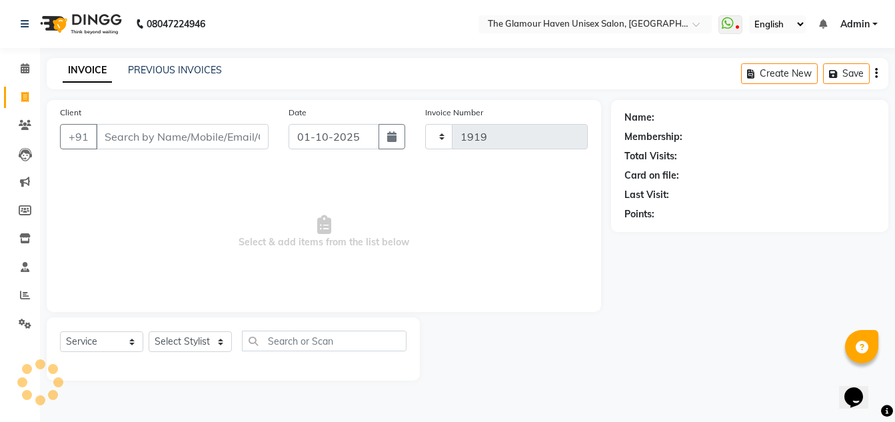
select select "7124"
click at [875, 73] on icon "button" at bounding box center [876, 73] width 3 height 1
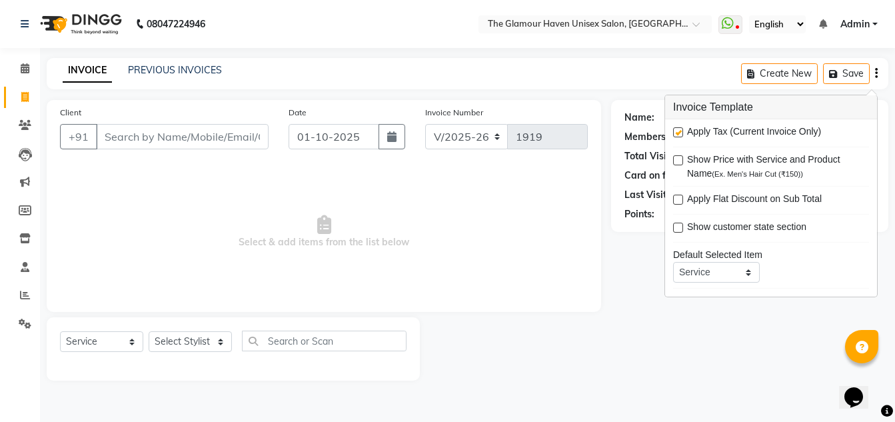
click at [875, 73] on button "button" at bounding box center [876, 73] width 3 height 31
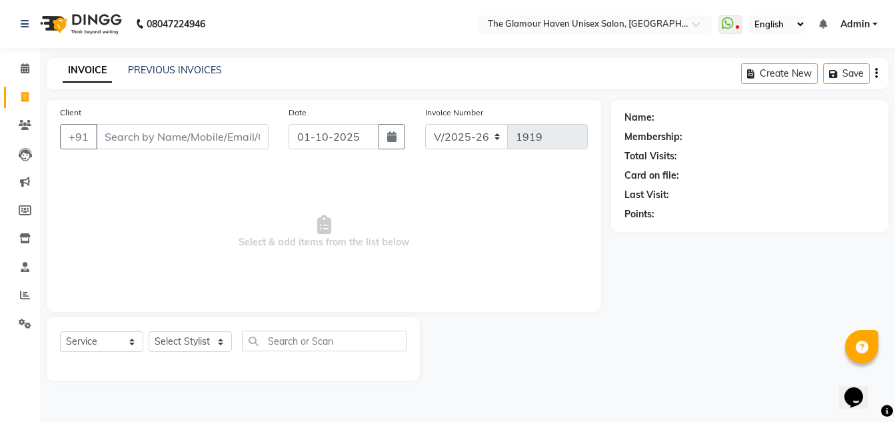
click at [163, 59] on div "INVOICE PREVIOUS INVOICES Create New Save" at bounding box center [467, 73] width 841 height 31
click at [166, 69] on link "PREVIOUS INVOICES" at bounding box center [175, 70] width 94 height 12
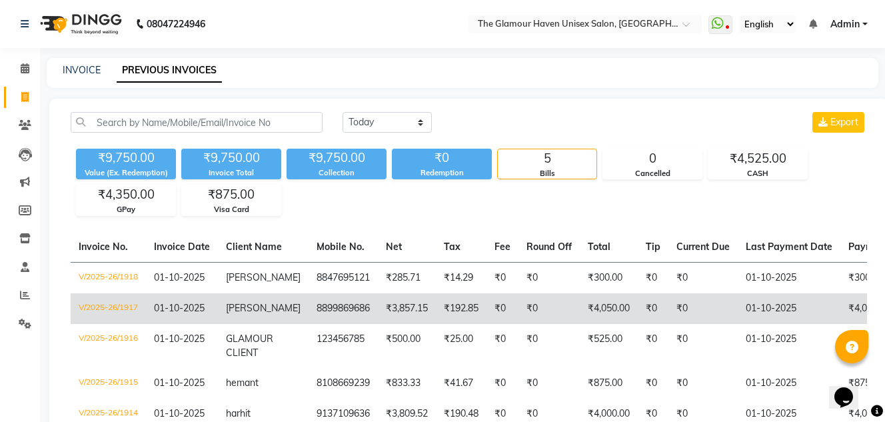
click at [118, 302] on td "V/2025-26/1917" at bounding box center [108, 308] width 75 height 31
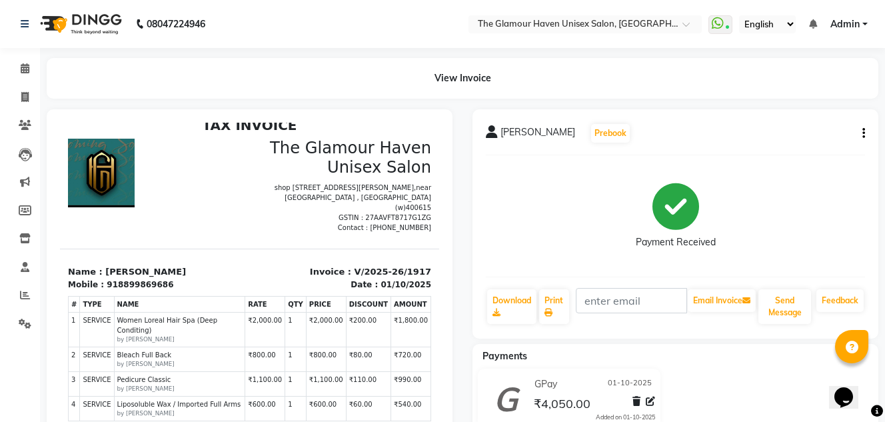
click at [863, 133] on icon "button" at bounding box center [863, 133] width 3 height 1
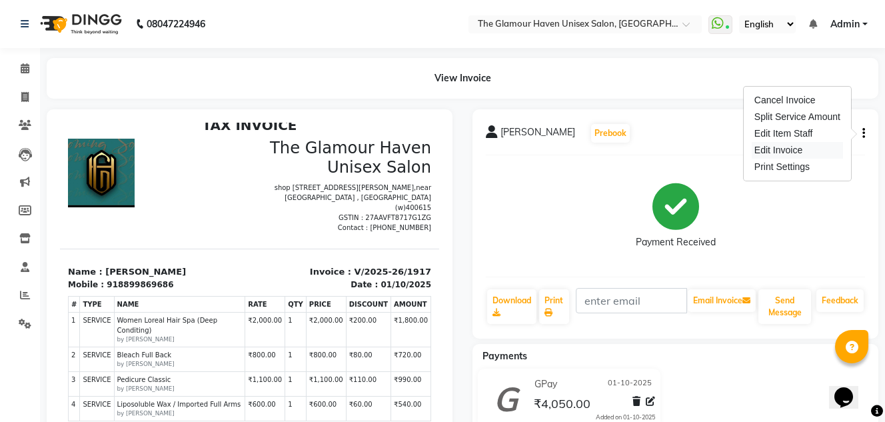
click at [795, 151] on div "Edit Invoice" at bounding box center [797, 150] width 91 height 17
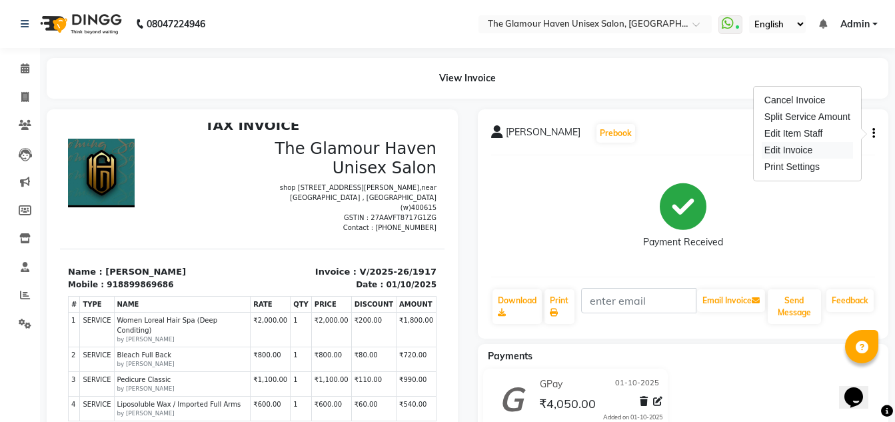
select select "service"
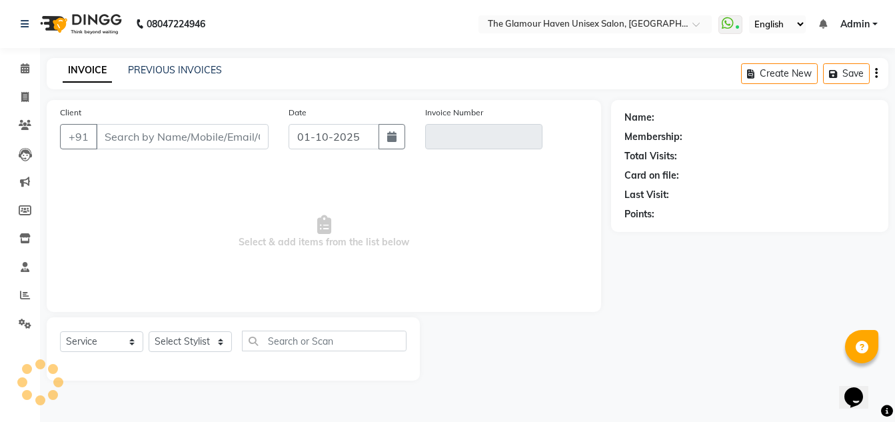
type input "8899869686"
type input "V/2025-26/1917"
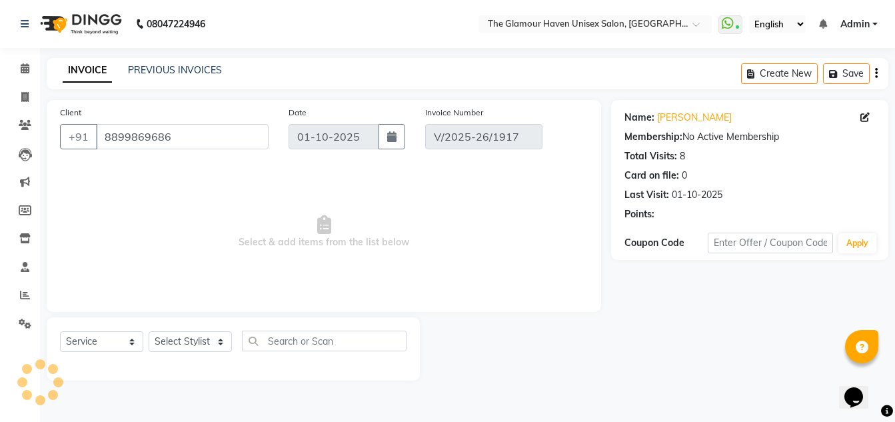
select select "select"
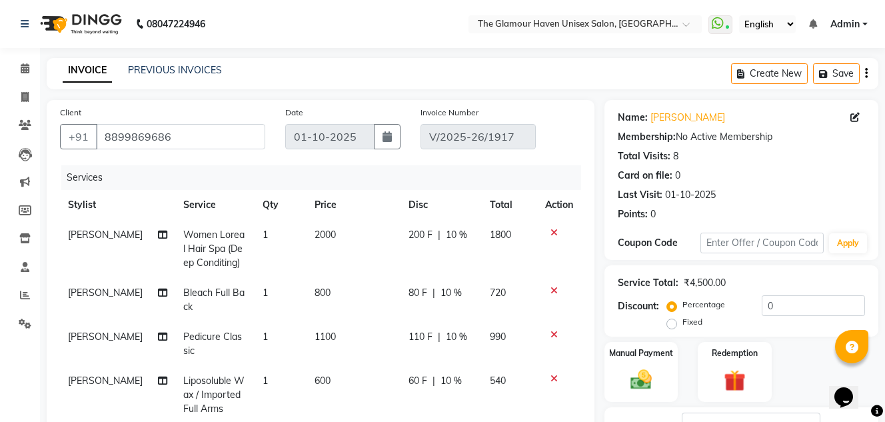
click at [88, 294] on span "[PERSON_NAME]" at bounding box center [105, 292] width 75 height 12
select select "59914"
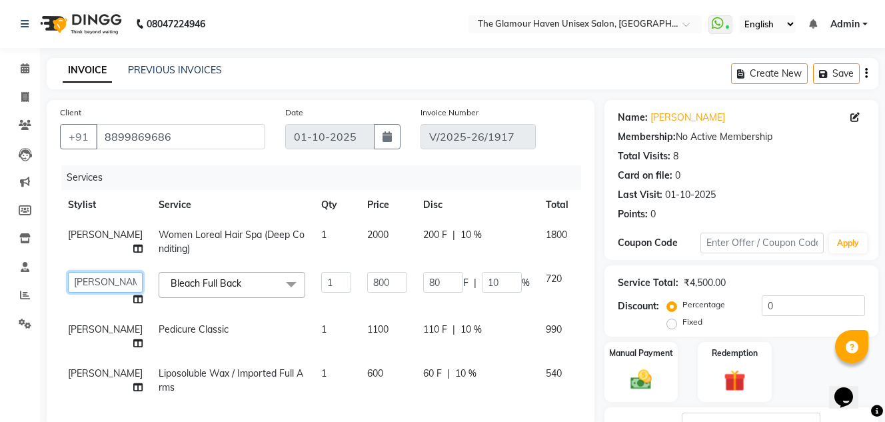
click at [83, 280] on select "AJIT Bharat sen darshna gole Geeta shetye NITIN RAHUL Rahul Dixit RESHMA RUSHI …" at bounding box center [105, 282] width 75 height 21
select select "59902"
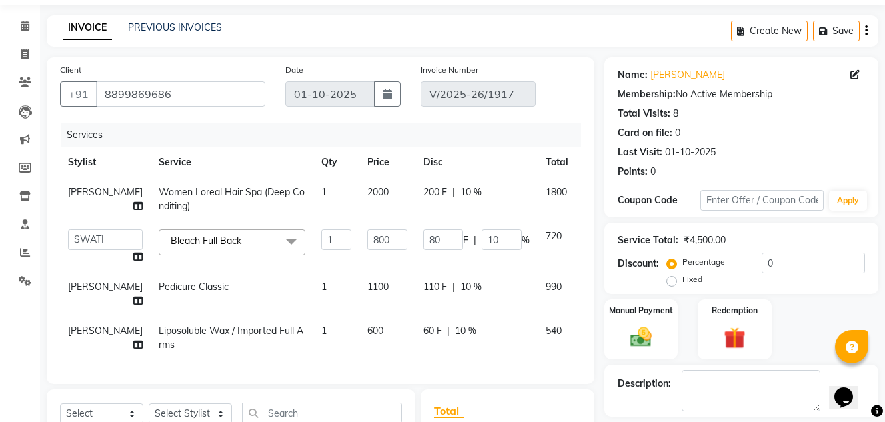
scroll to position [67, 0]
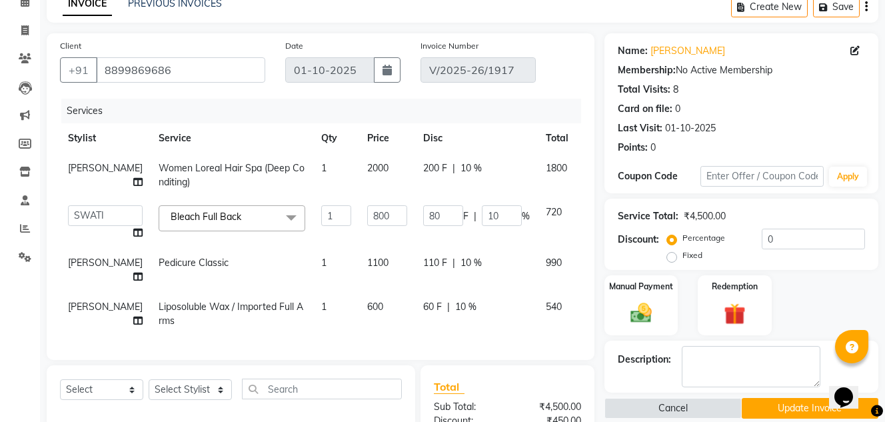
click at [81, 263] on span "RUSHI" at bounding box center [105, 263] width 75 height 12
select select "59914"
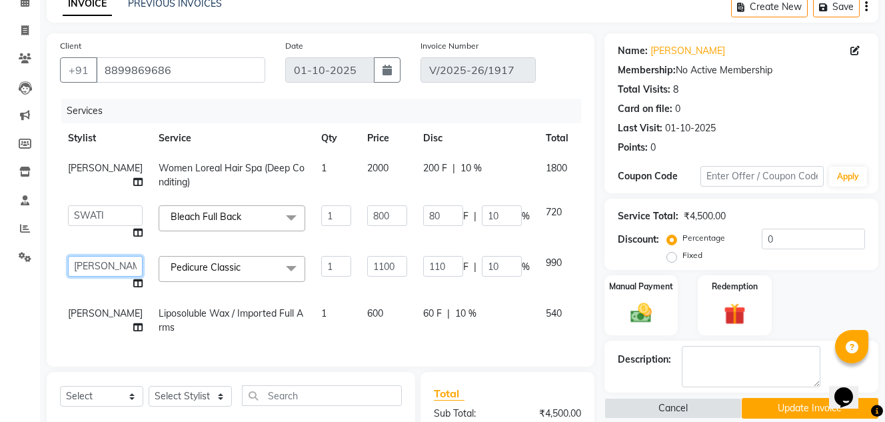
click at [95, 265] on select "AJIT Bharat sen darshna gole Geeta shetye NITIN RAHUL Rahul Dixit RESHMA RUSHI …" at bounding box center [105, 266] width 75 height 21
select select "59902"
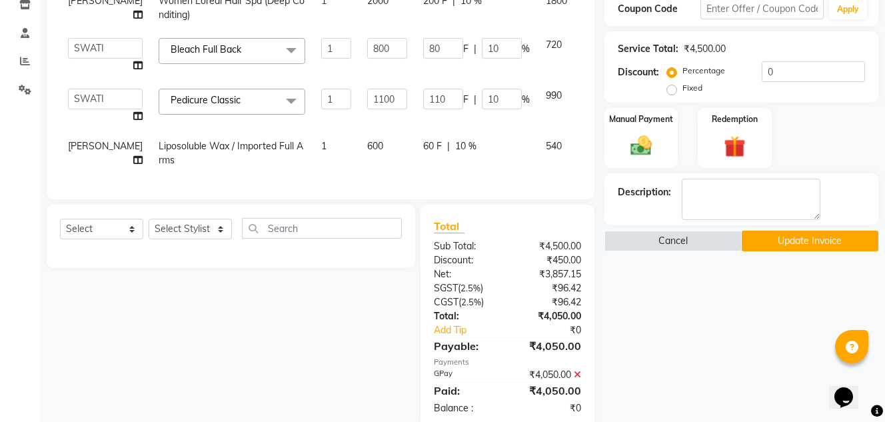
scroll to position [270, 0]
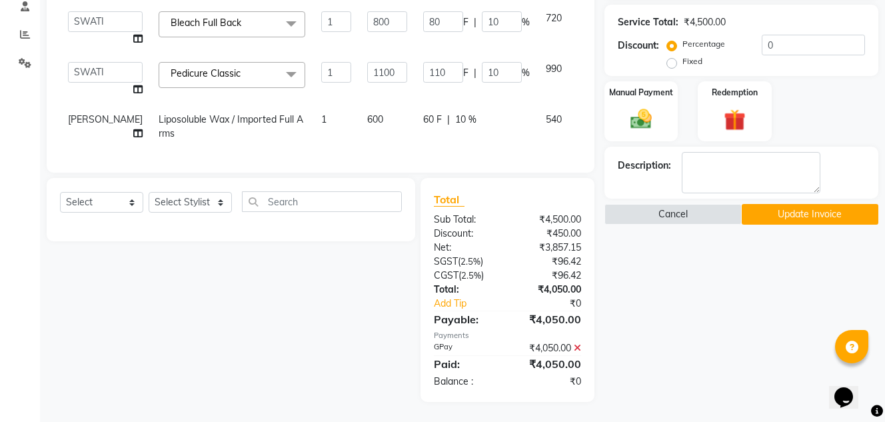
click at [80, 113] on span "RUSHI" at bounding box center [105, 119] width 75 height 12
select select "59914"
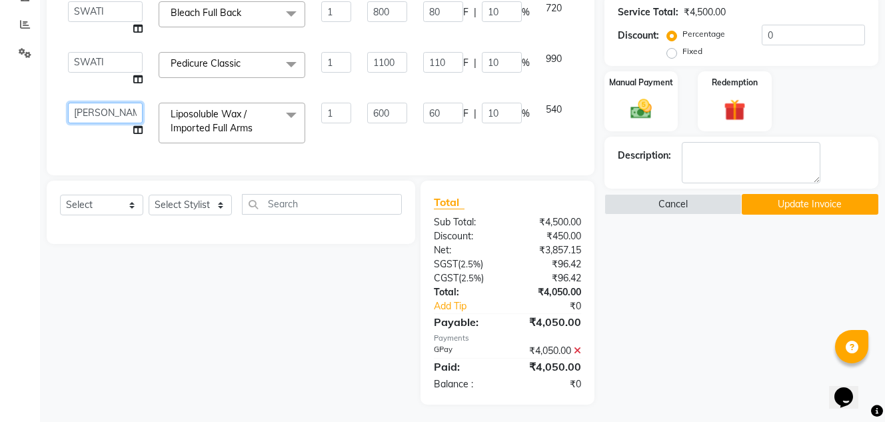
click at [95, 110] on select "AJIT Bharat sen darshna gole Geeta shetye NITIN RAHUL Rahul Dixit RESHMA RUSHI …" at bounding box center [105, 113] width 75 height 21
select select "59902"
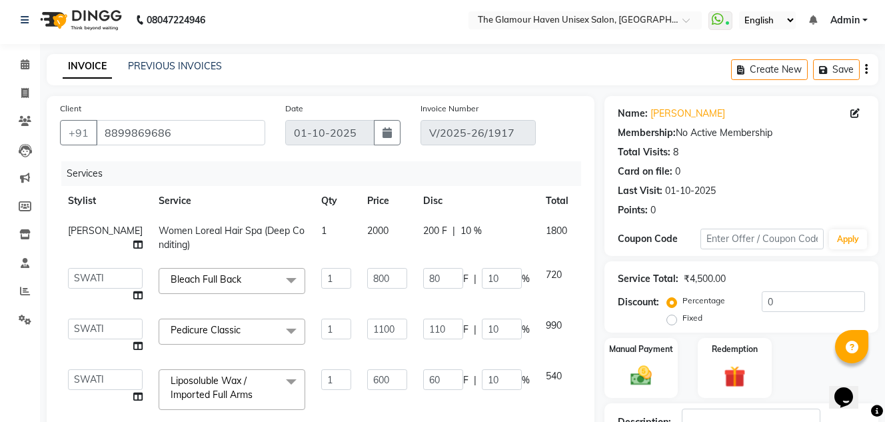
scroll to position [283, 0]
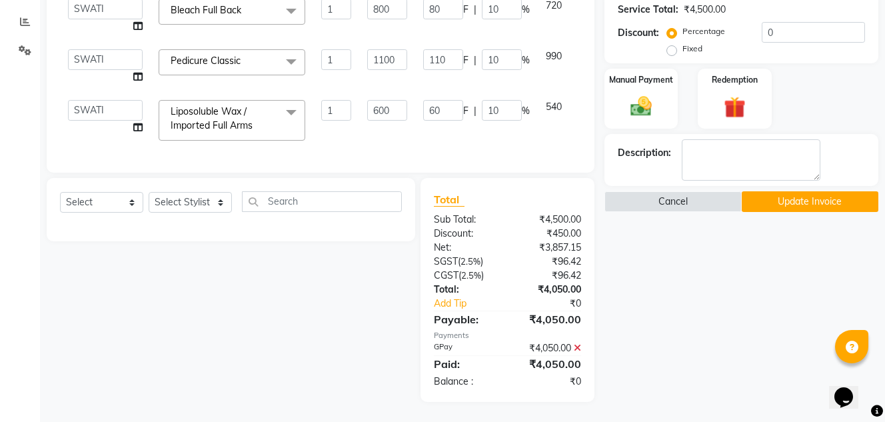
click at [809, 191] on button "Update Invoice" at bounding box center [810, 201] width 137 height 21
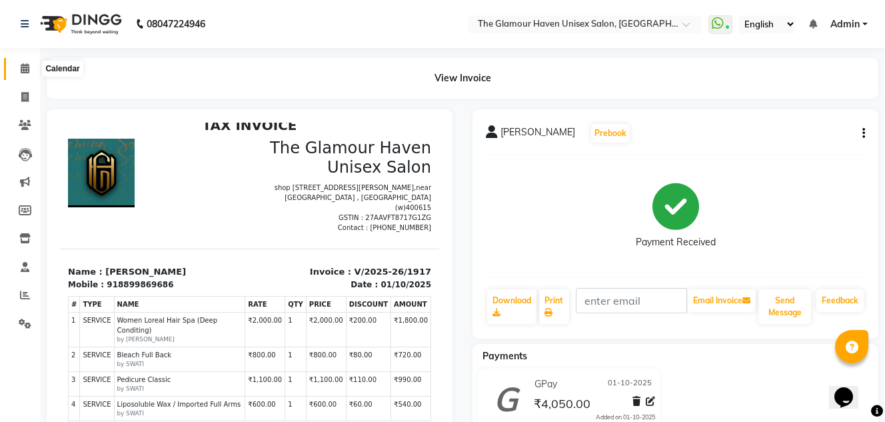
click at [25, 69] on icon at bounding box center [25, 68] width 9 height 10
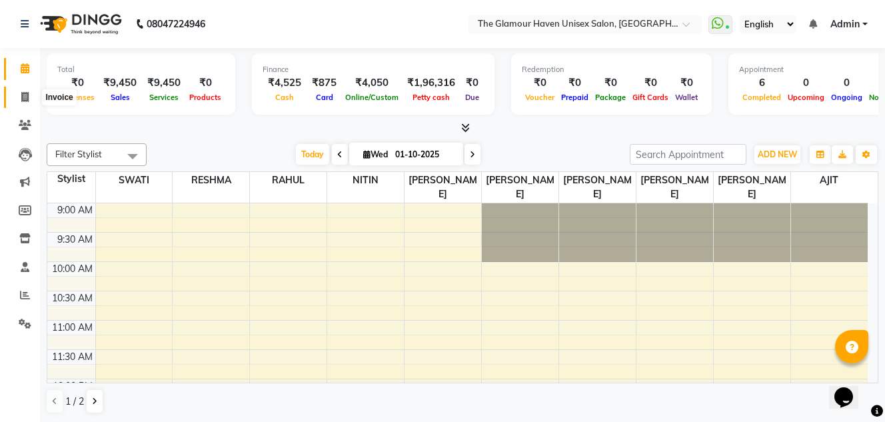
click at [27, 95] on icon at bounding box center [24, 97] width 7 height 10
select select "service"
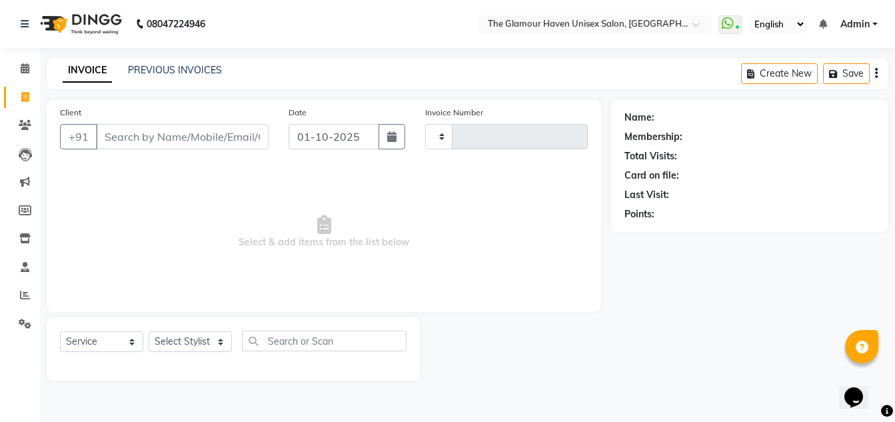
type input "1918"
select select "7124"
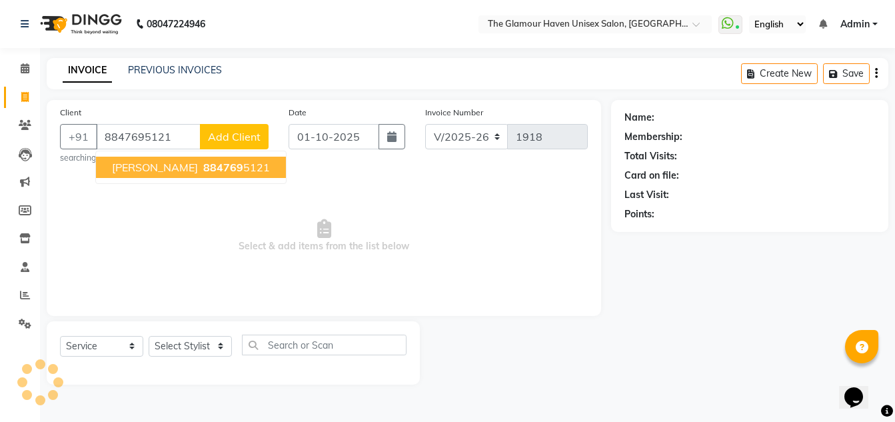
type input "8847695121"
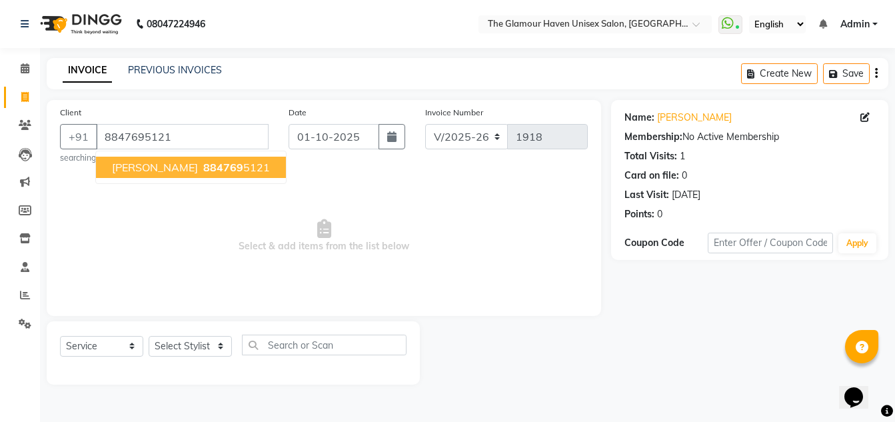
click at [203, 167] on span "884769" at bounding box center [223, 167] width 40 height 13
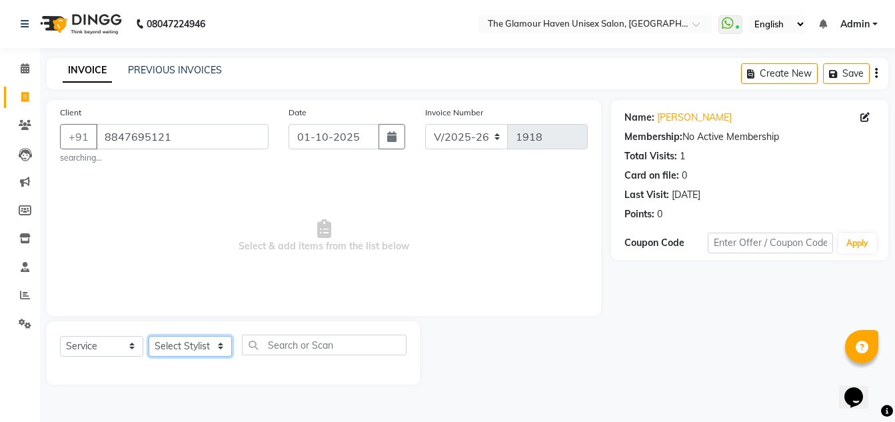
click at [221, 350] on select "Select Stylist AJIT Bharat sen [PERSON_NAME] [PERSON_NAME] NITIN RAHUL [PERSON_…" at bounding box center [190, 346] width 83 height 21
select select "59913"
click at [149, 336] on select "Select Stylist AJIT Bharat sen [PERSON_NAME] [PERSON_NAME] NITIN RAHUL [PERSON_…" at bounding box center [190, 346] width 83 height 21
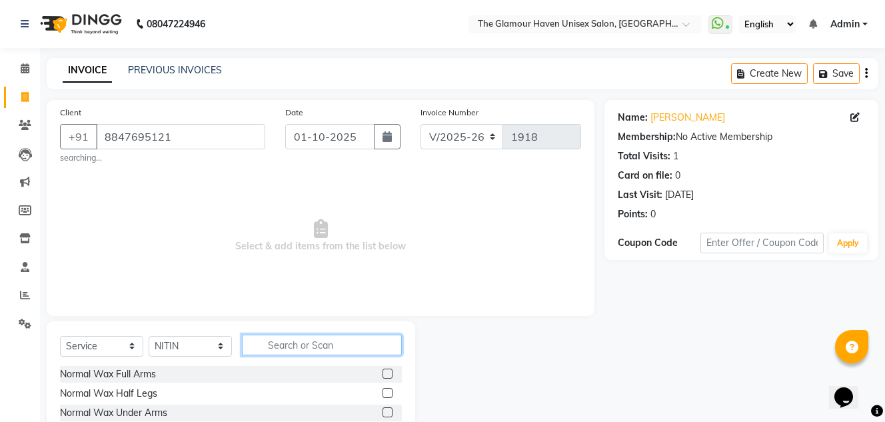
click at [278, 343] on input "text" at bounding box center [322, 344] width 160 height 21
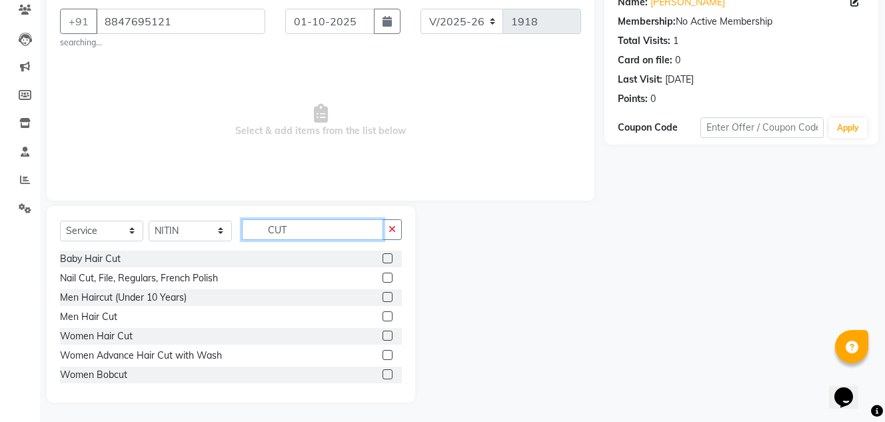
scroll to position [116, 0]
type input "CUT"
click at [382, 315] on label at bounding box center [387, 315] width 10 height 10
click at [382, 315] on input "checkbox" at bounding box center [386, 316] width 9 height 9
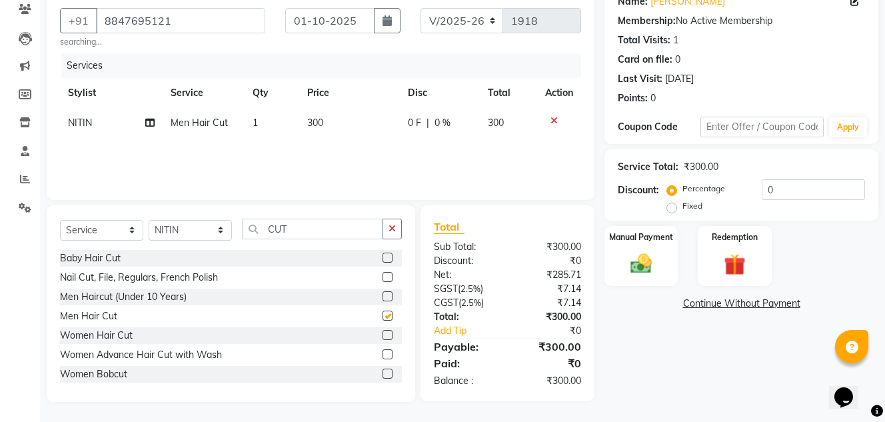
checkbox input "false"
click at [640, 250] on div "Manual Payment" at bounding box center [641, 256] width 77 height 63
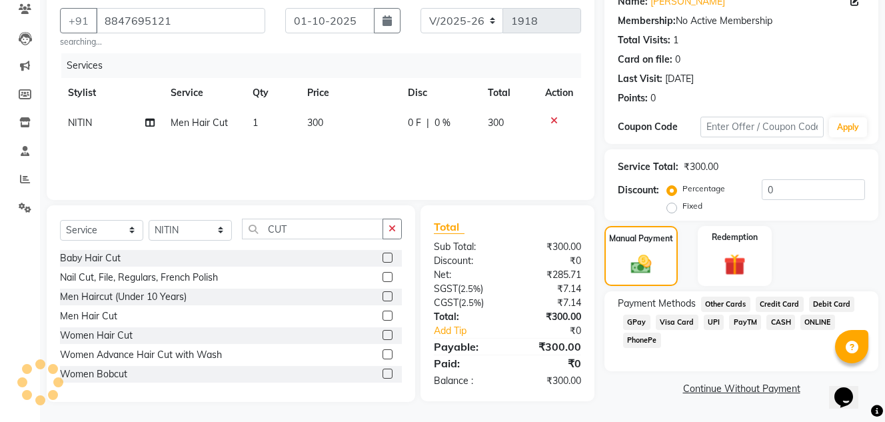
click at [636, 318] on span "GPay" at bounding box center [636, 321] width 27 height 15
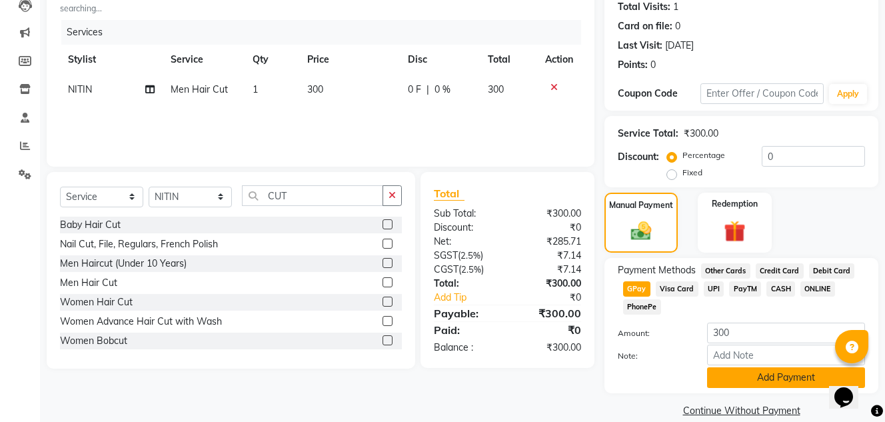
scroll to position [168, 0]
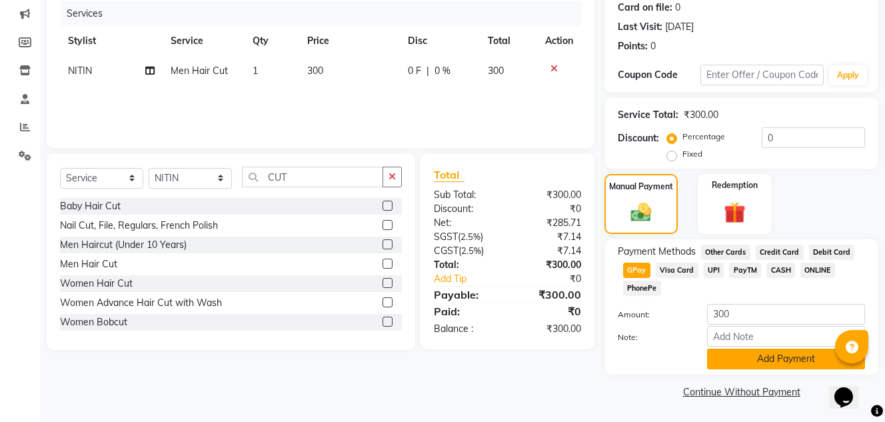
click at [782, 361] on button "Add Payment" at bounding box center [786, 358] width 158 height 21
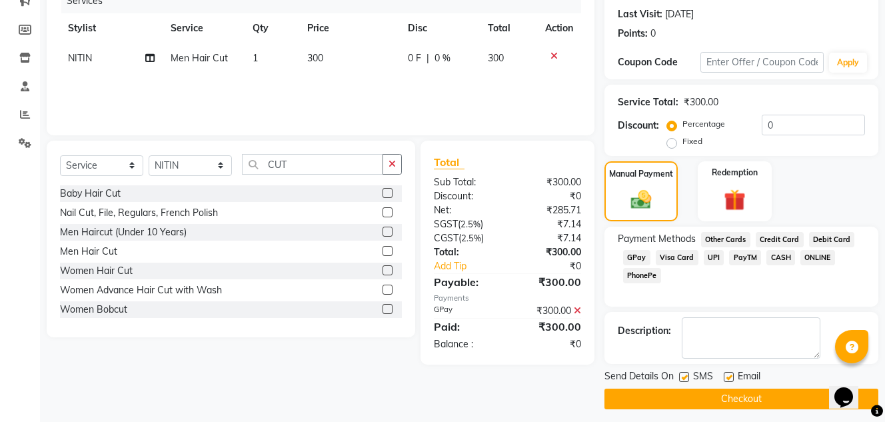
scroll to position [188, 0]
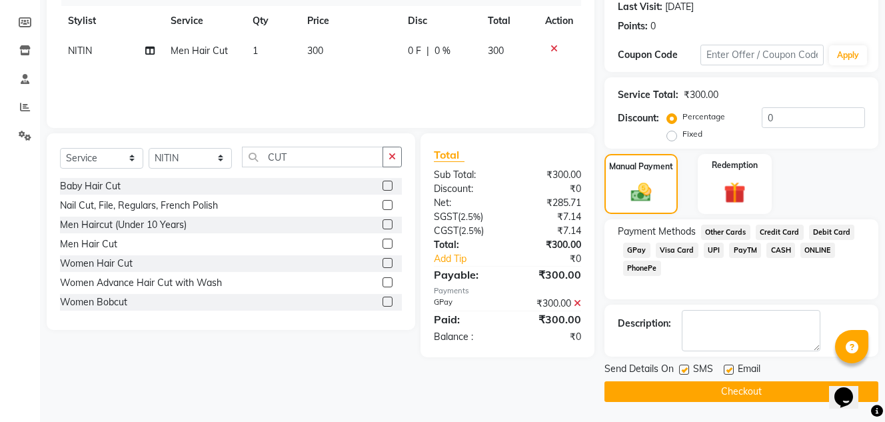
click at [756, 389] on button "Checkout" at bounding box center [741, 391] width 274 height 21
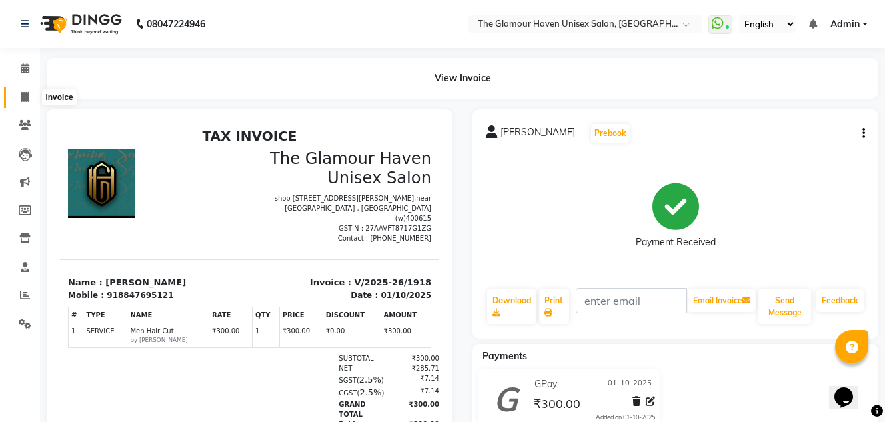
click at [28, 95] on icon at bounding box center [24, 97] width 7 height 10
select select "7124"
select select "service"
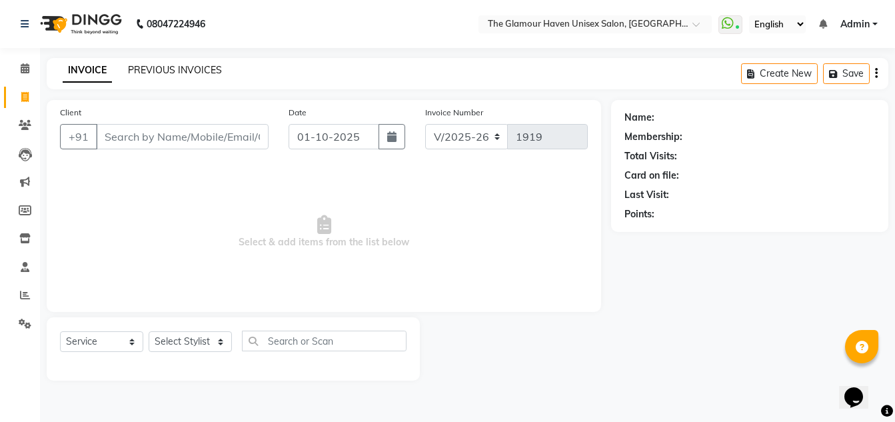
click at [183, 67] on link "PREVIOUS INVOICES" at bounding box center [175, 70] width 94 height 12
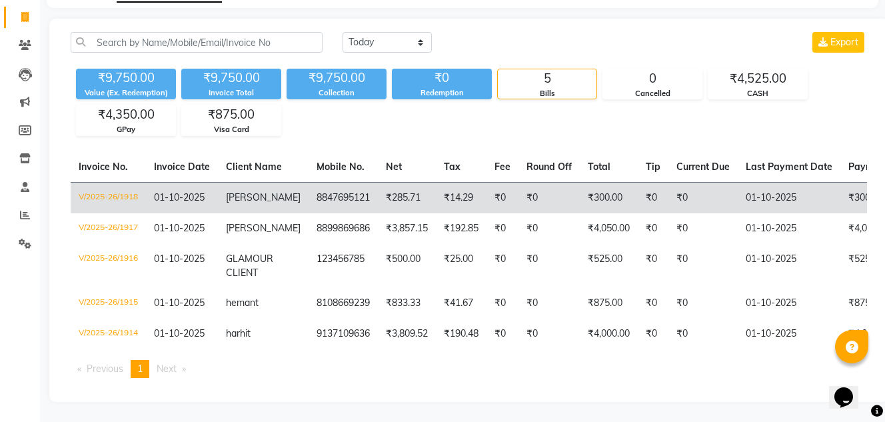
scroll to position [103, 0]
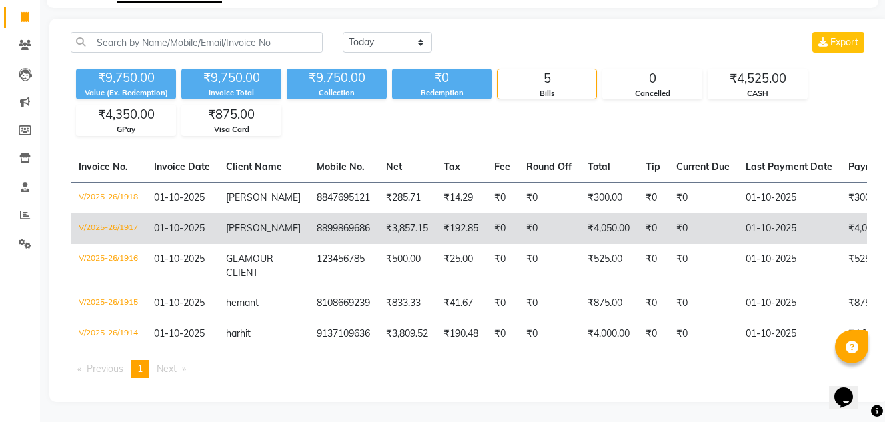
click at [123, 213] on td "V/2025-26/1917" at bounding box center [108, 228] width 75 height 31
click at [116, 213] on td "V/2025-26/1917" at bounding box center [108, 228] width 75 height 31
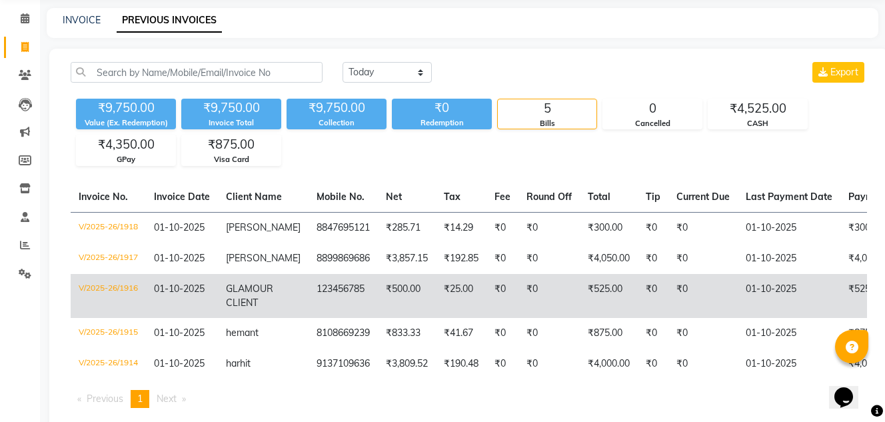
scroll to position [0, 0]
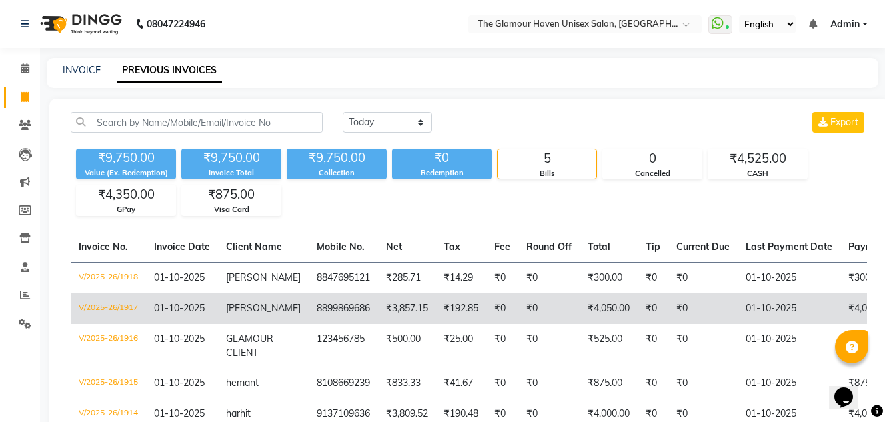
click at [119, 307] on td "V/2025-26/1917" at bounding box center [108, 308] width 75 height 31
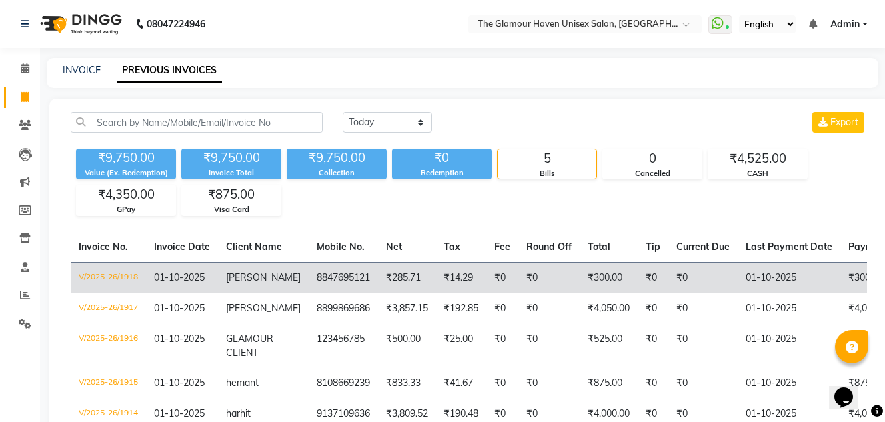
click at [99, 274] on td "V/2025-26/1918" at bounding box center [108, 277] width 75 height 31
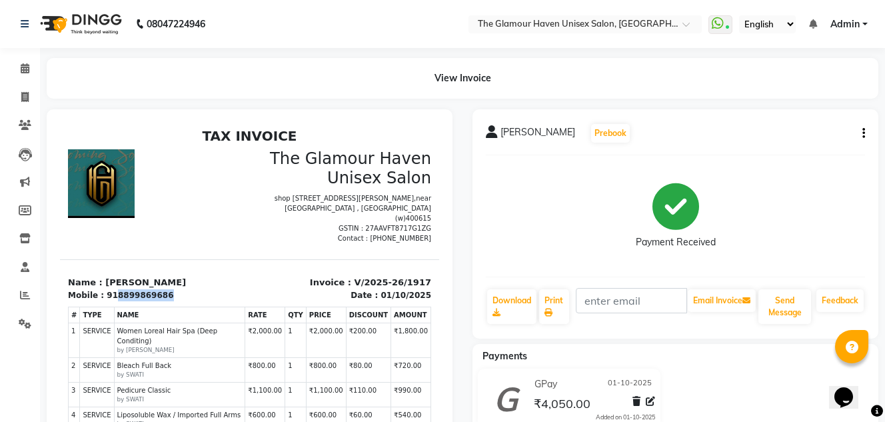
drag, startPoint x: 109, startPoint y: 284, endPoint x: 163, endPoint y: 282, distance: 54.0
click at [163, 289] on div "Mobile : 918899869686" at bounding box center [155, 295] width 174 height 12
copy div "8899869686"
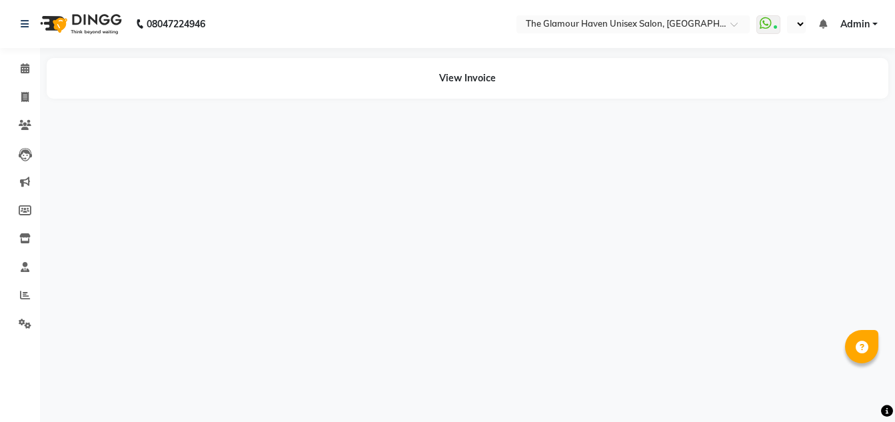
select select "en"
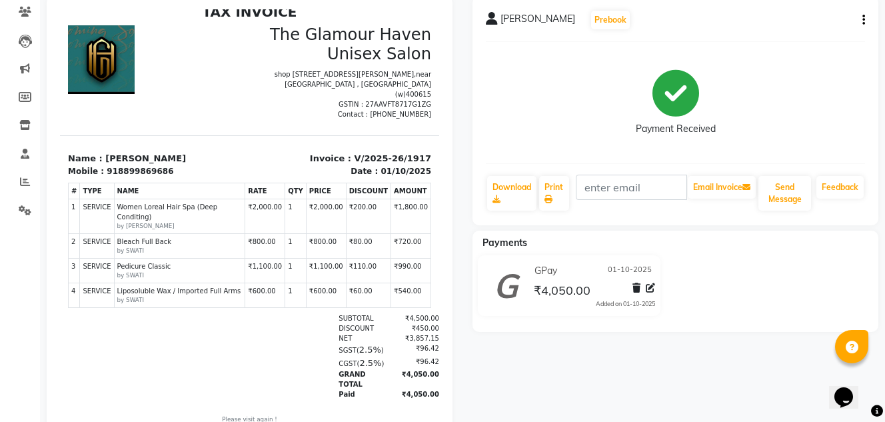
scroll to position [162, 0]
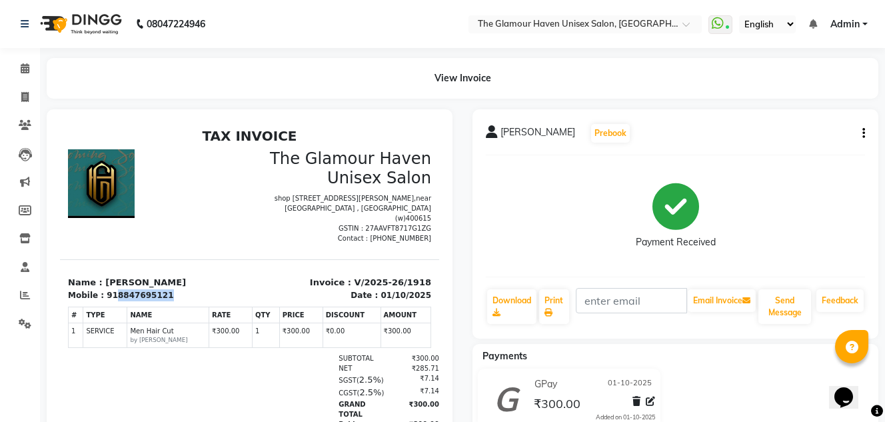
drag, startPoint x: 110, startPoint y: 282, endPoint x: 159, endPoint y: 286, distance: 48.8
click at [159, 289] on div "Mobile : 918847695121" at bounding box center [155, 295] width 174 height 12
copy div "8847695121"
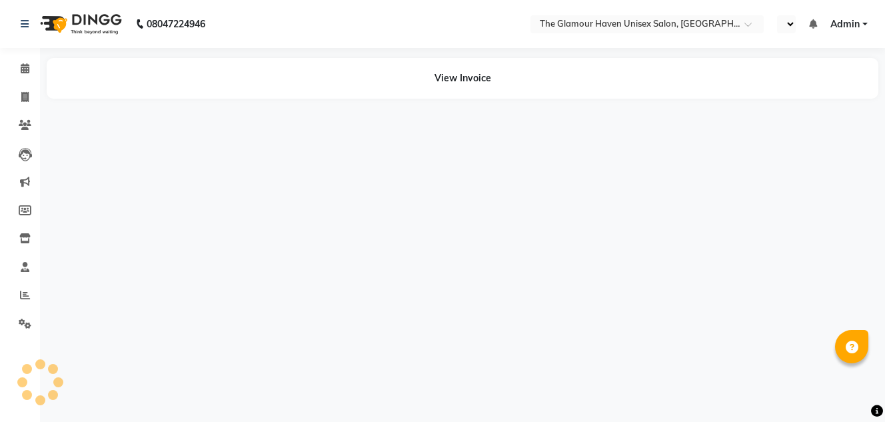
select select "en"
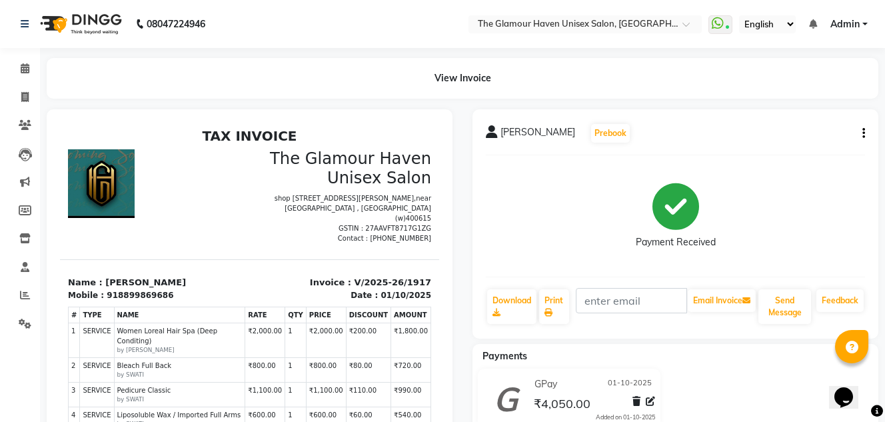
click at [862, 134] on icon "button" at bounding box center [863, 133] width 3 height 1
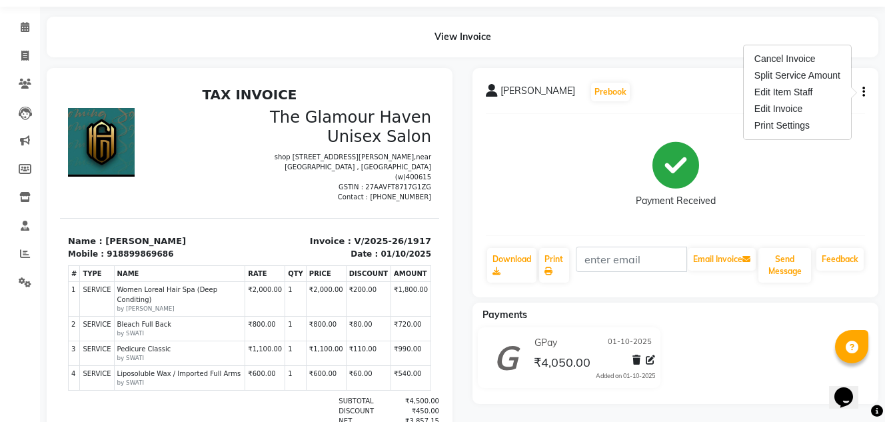
scroll to position [29, 0]
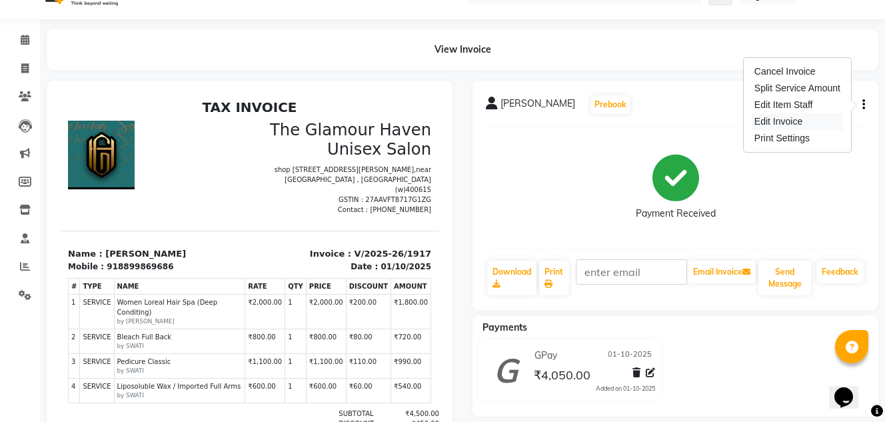
click at [795, 121] on div "Edit Invoice" at bounding box center [797, 121] width 91 height 17
select select "service"
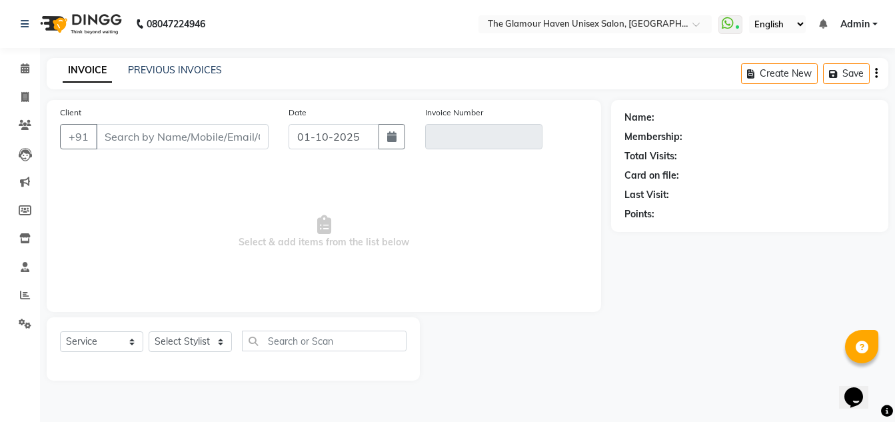
type input "8899869686"
type input "V/2025-26/1917"
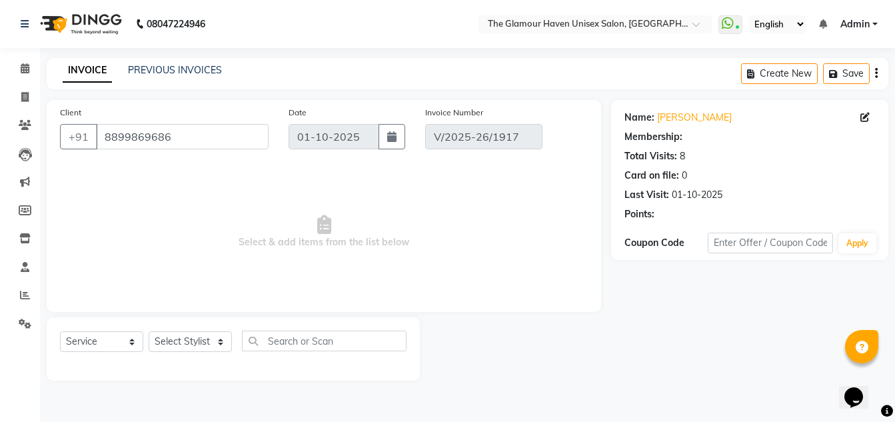
select select "select"
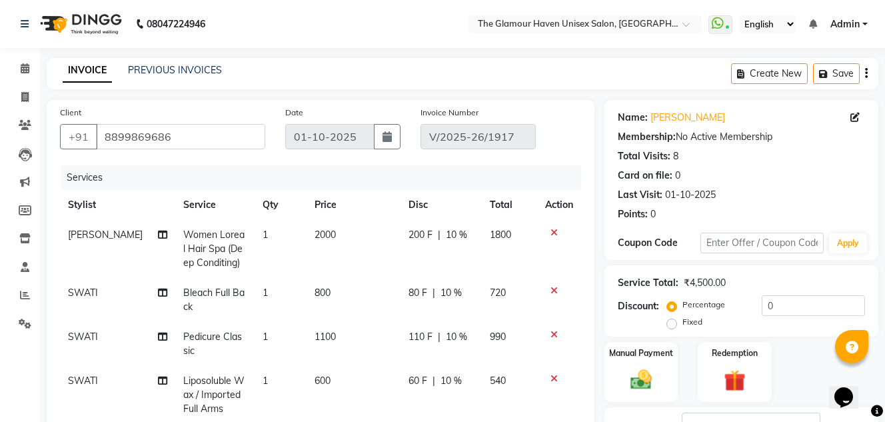
click at [89, 294] on span "SWATI" at bounding box center [83, 292] width 30 height 12
select select "59902"
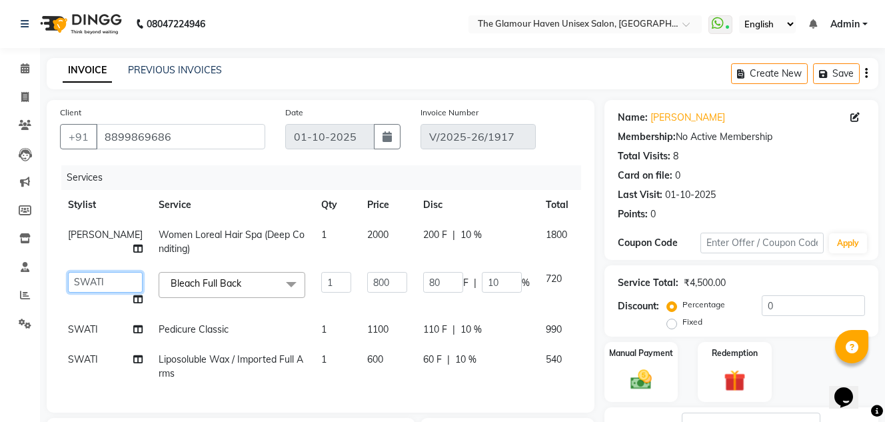
click at [91, 286] on select "[PERSON_NAME] [PERSON_NAME] [PERSON_NAME] [PERSON_NAME] NITIN RAHUL [PERSON_NAM…" at bounding box center [105, 282] width 75 height 21
select select "87811"
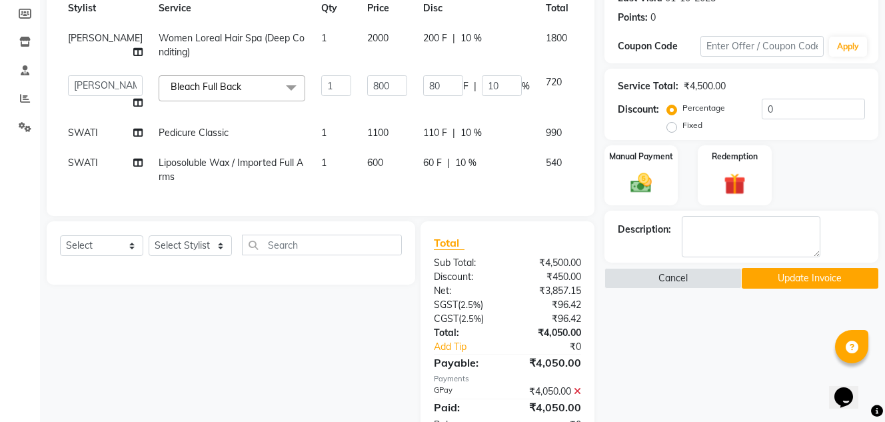
scroll to position [200, 0]
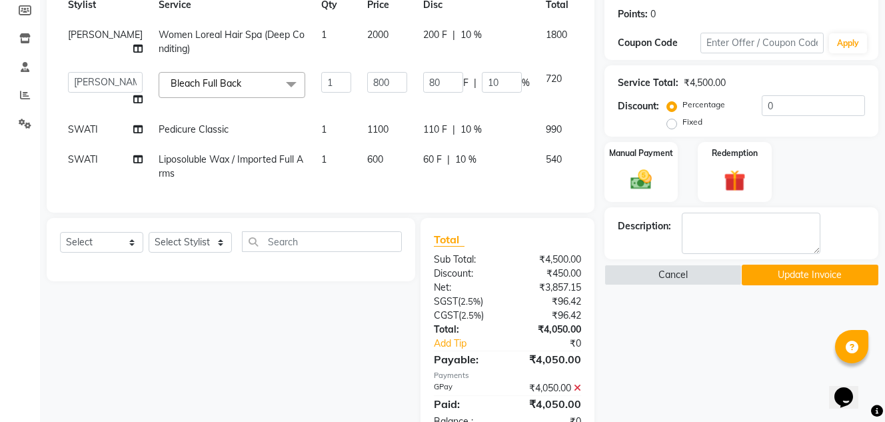
click at [82, 128] on span "SWATI" at bounding box center [83, 129] width 30 height 12
select select "59902"
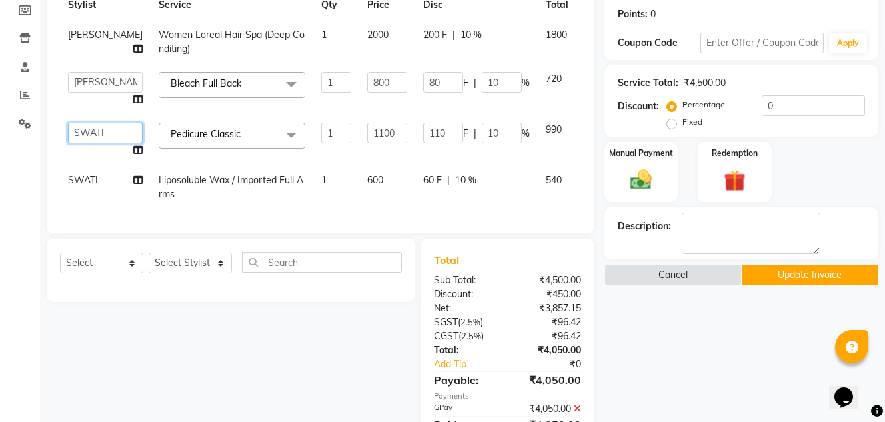
click at [92, 131] on select "[PERSON_NAME] [PERSON_NAME] [PERSON_NAME] [PERSON_NAME] NITIN RAHUL [PERSON_NAM…" at bounding box center [105, 133] width 75 height 21
select select "87811"
click at [86, 177] on span "SWATI" at bounding box center [83, 180] width 30 height 12
select select "59902"
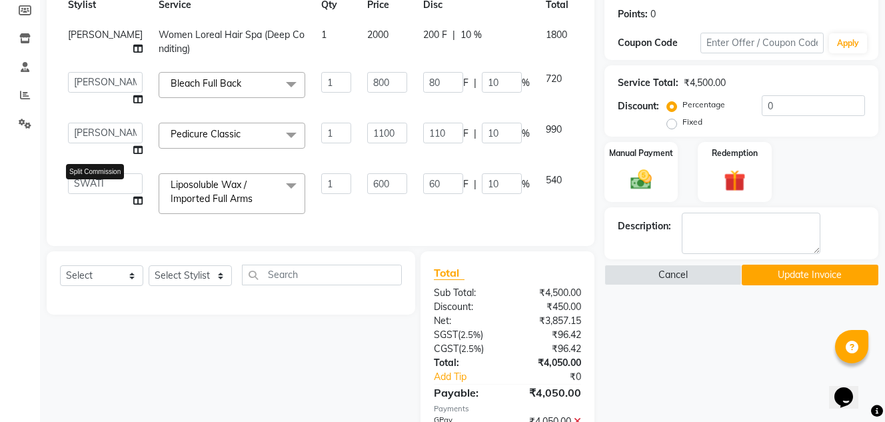
click at [133, 199] on icon at bounding box center [137, 200] width 9 height 9
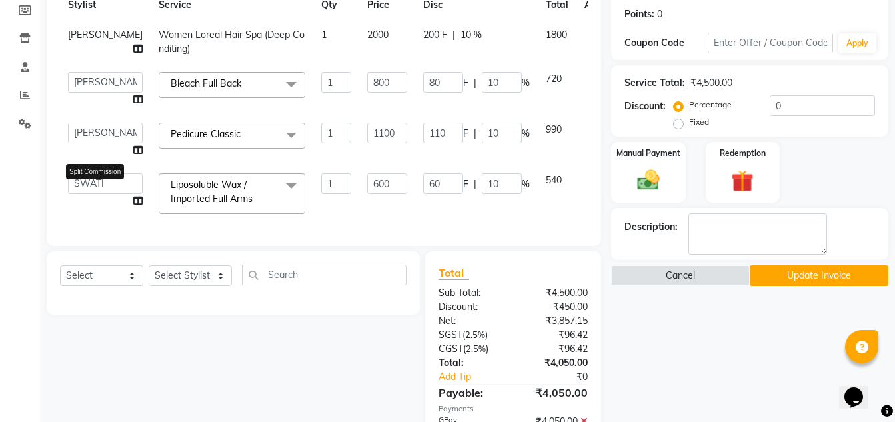
select select "59902"
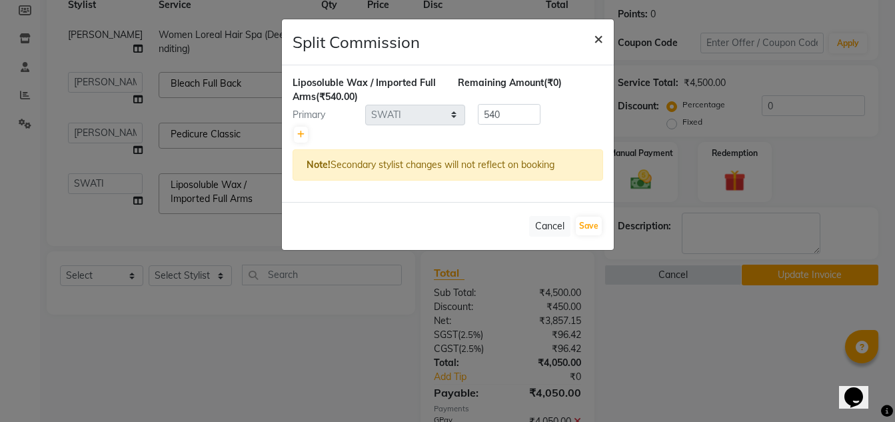
click at [596, 39] on span "×" at bounding box center [598, 38] width 9 height 20
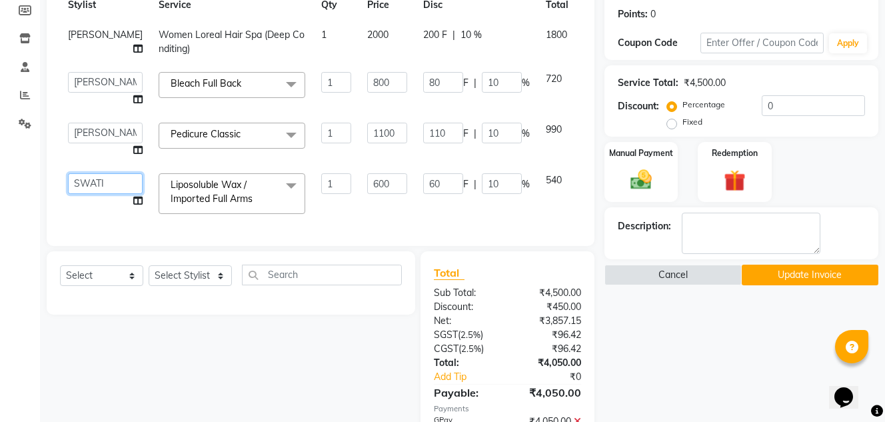
click at [93, 183] on select "[PERSON_NAME] [PERSON_NAME] [PERSON_NAME] [PERSON_NAME] NITIN RAHUL [PERSON_NAM…" at bounding box center [105, 183] width 75 height 21
select select "87811"
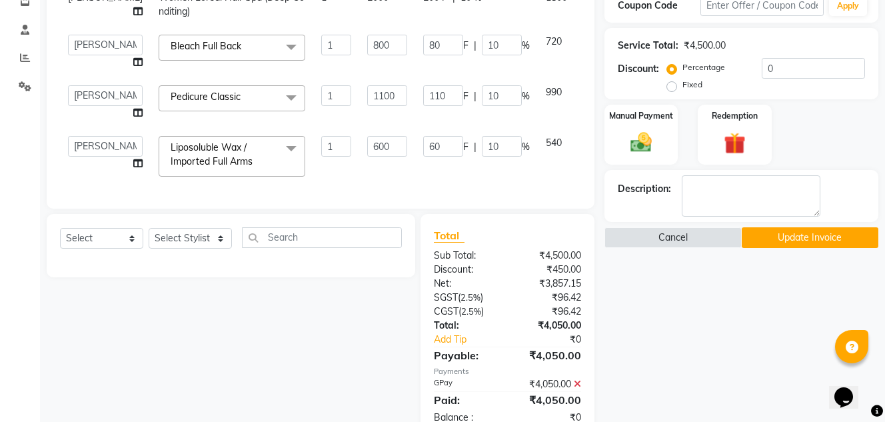
scroll to position [283, 0]
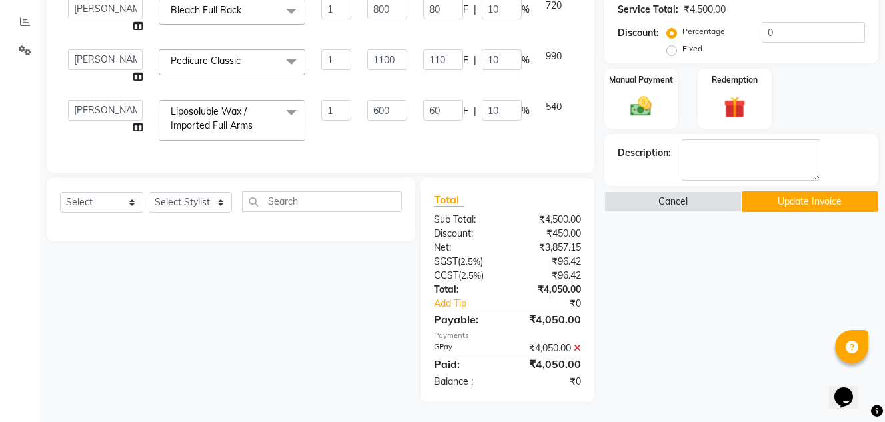
click at [793, 194] on button "Update Invoice" at bounding box center [810, 201] width 137 height 21
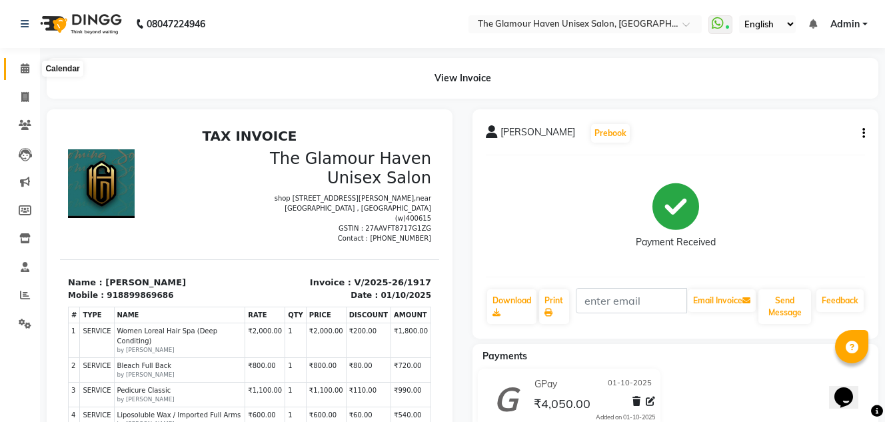
click at [29, 64] on icon at bounding box center [25, 68] width 9 height 10
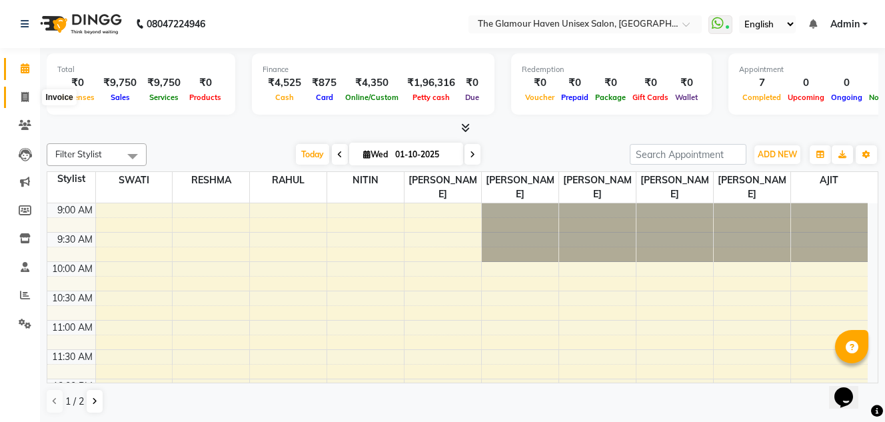
click at [19, 103] on span at bounding box center [24, 97] width 23 height 15
select select "7124"
select select "service"
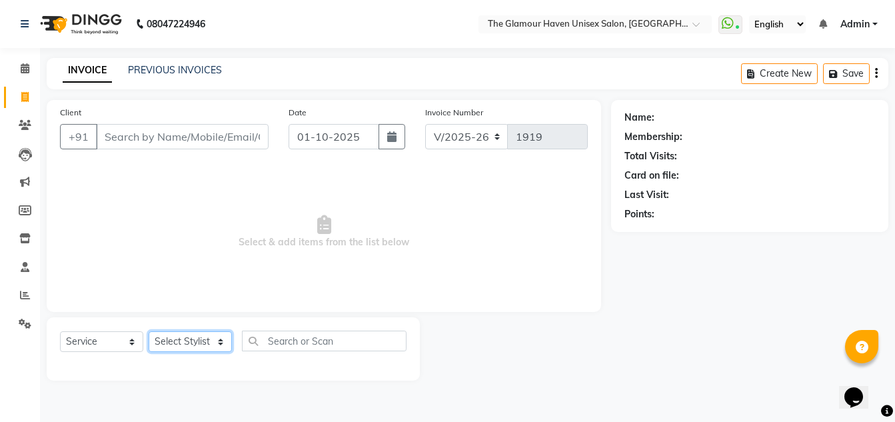
click at [216, 339] on select "Select Stylist AJIT Bharat sen [PERSON_NAME] [PERSON_NAME] NITIN RAHUL [PERSON_…" at bounding box center [190, 341] width 83 height 21
select select "59913"
click at [149, 331] on select "Select Stylist AJIT Bharat sen [PERSON_NAME] [PERSON_NAME] NITIN RAHUL [PERSON_…" at bounding box center [190, 341] width 83 height 21
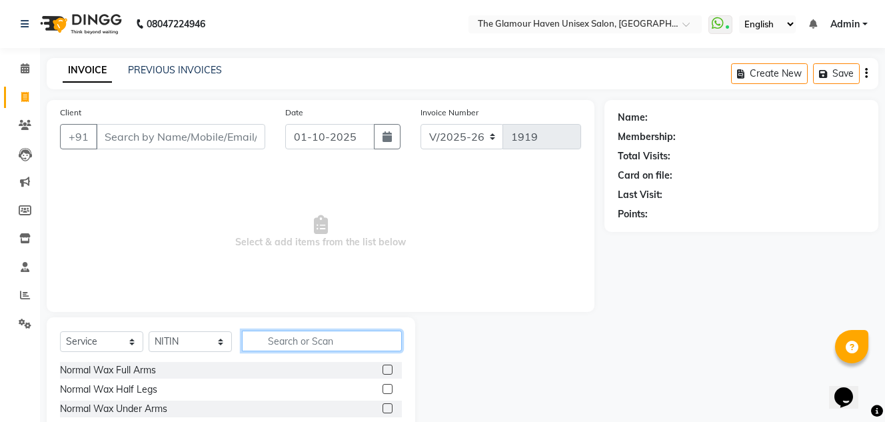
click at [338, 340] on input "text" at bounding box center [322, 340] width 160 height 21
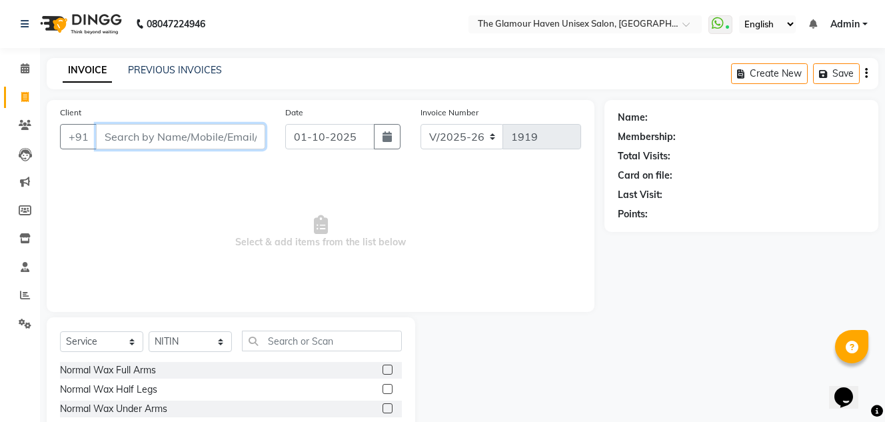
click at [208, 141] on input "Client" at bounding box center [180, 136] width 169 height 25
click at [212, 147] on input "Client" at bounding box center [180, 136] width 169 height 25
click at [215, 143] on input "Client" at bounding box center [180, 136] width 169 height 25
click at [219, 137] on input "Client" at bounding box center [180, 136] width 169 height 25
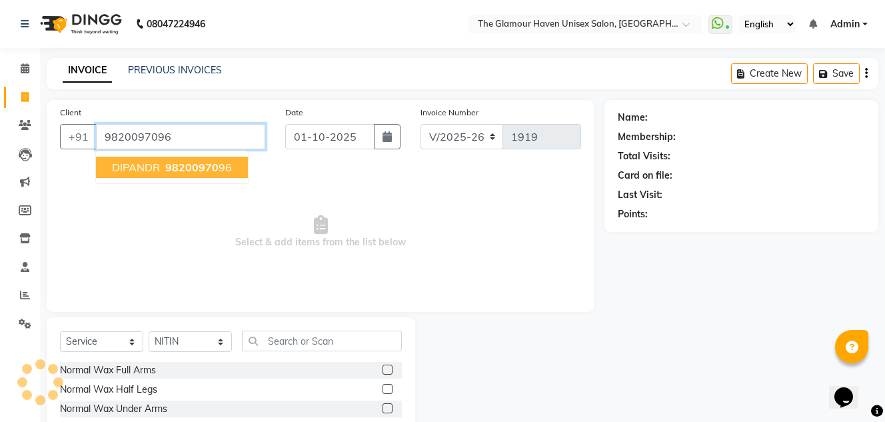
type input "9820097096"
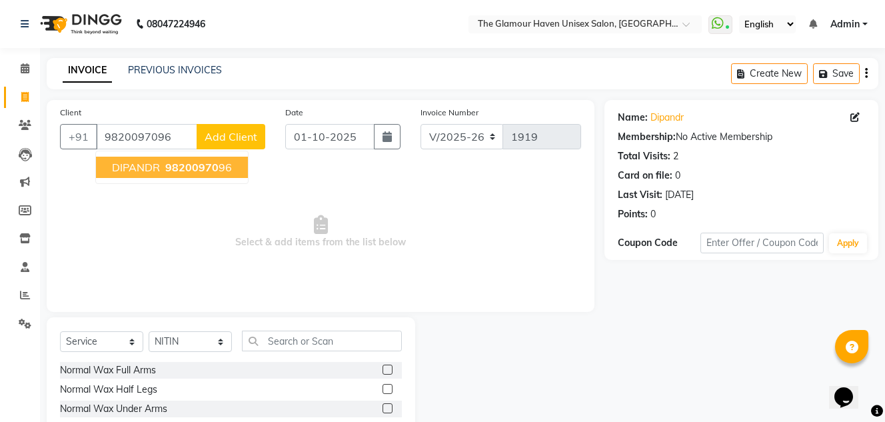
click at [213, 171] on span "98200970" at bounding box center [191, 167] width 53 height 13
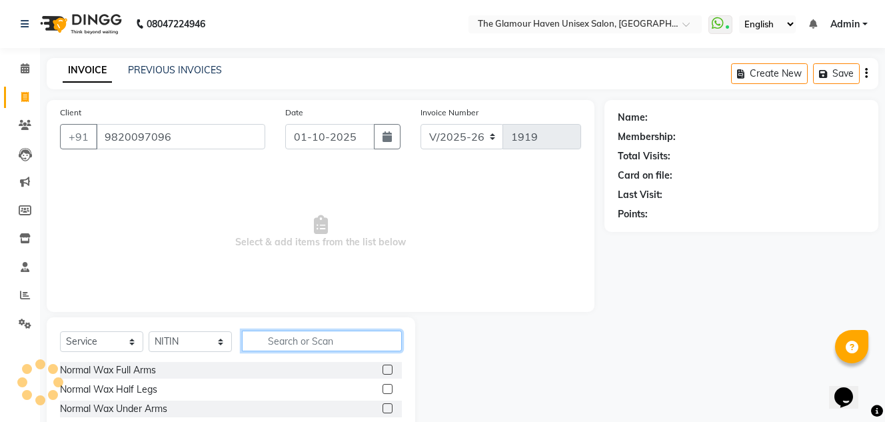
click at [309, 341] on input "text" at bounding box center [322, 340] width 160 height 21
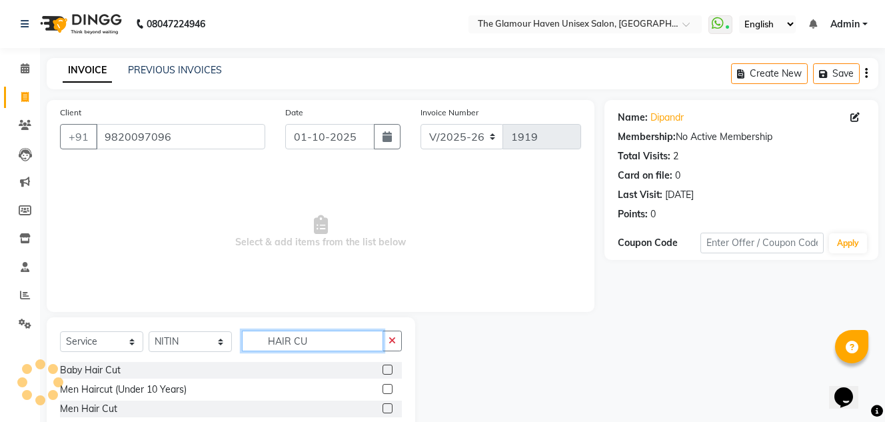
type input "HAIR CU"
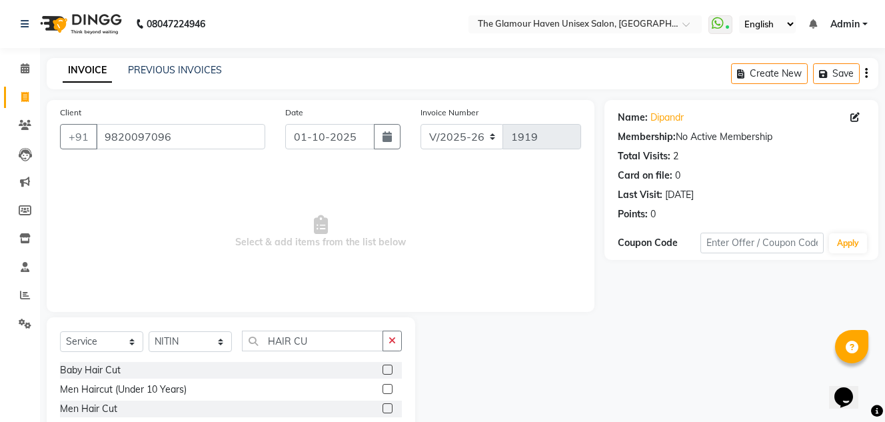
click at [390, 410] on label at bounding box center [387, 408] width 10 height 10
click at [390, 410] on input "checkbox" at bounding box center [386, 408] width 9 height 9
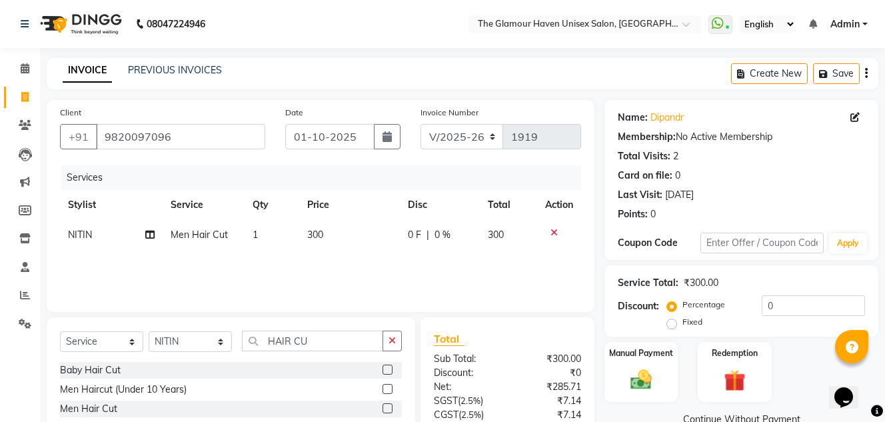
checkbox input "false"
click at [354, 327] on div "Select Service Product Membership Package Voucher Prepaid Gift Card Select Styl…" at bounding box center [231, 397] width 368 height 160
click at [352, 337] on input "HAIR CU" at bounding box center [312, 340] width 141 height 21
type input "H"
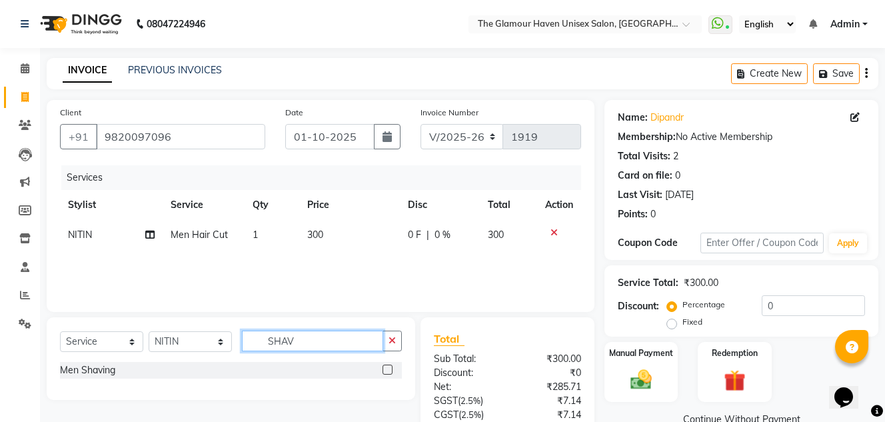
type input "SHAV"
click at [384, 368] on label at bounding box center [387, 369] width 10 height 10
click at [384, 368] on input "checkbox" at bounding box center [386, 370] width 9 height 9
checkbox input "true"
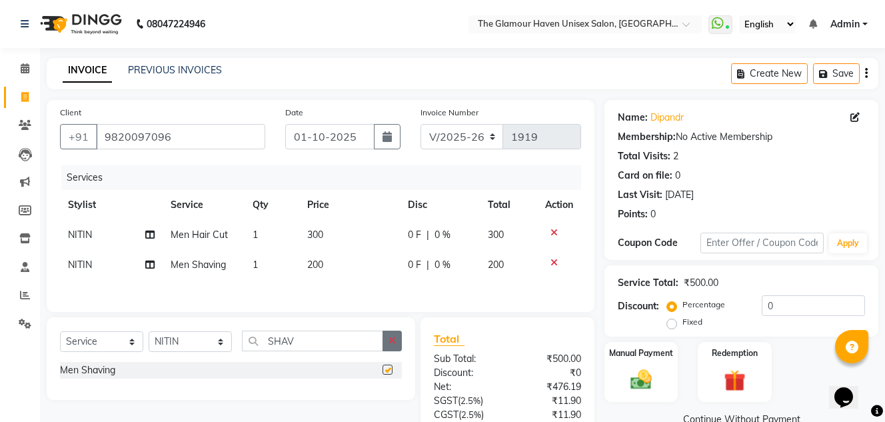
click at [386, 350] on button "button" at bounding box center [391, 340] width 19 height 21
click at [650, 366] on div "Manual Payment" at bounding box center [641, 371] width 77 height 63
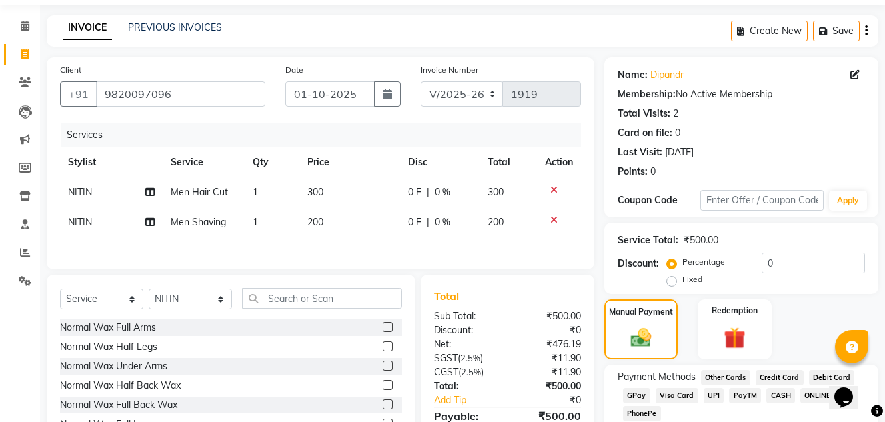
scroll to position [114, 0]
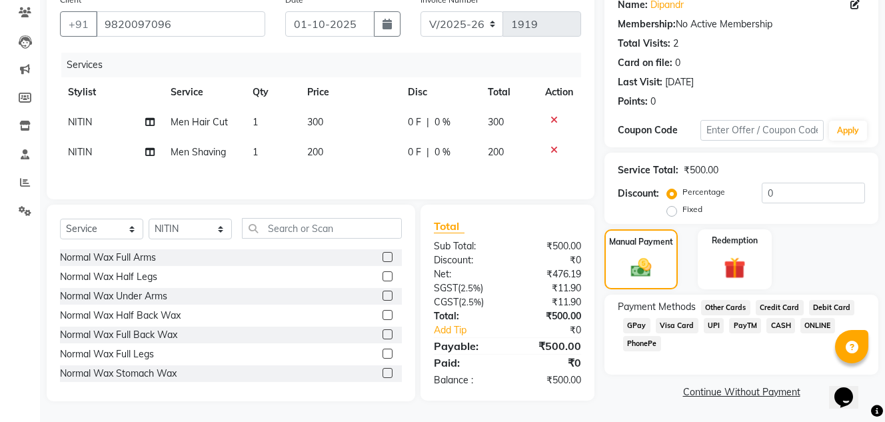
click at [628, 326] on span "GPay" at bounding box center [636, 325] width 27 height 15
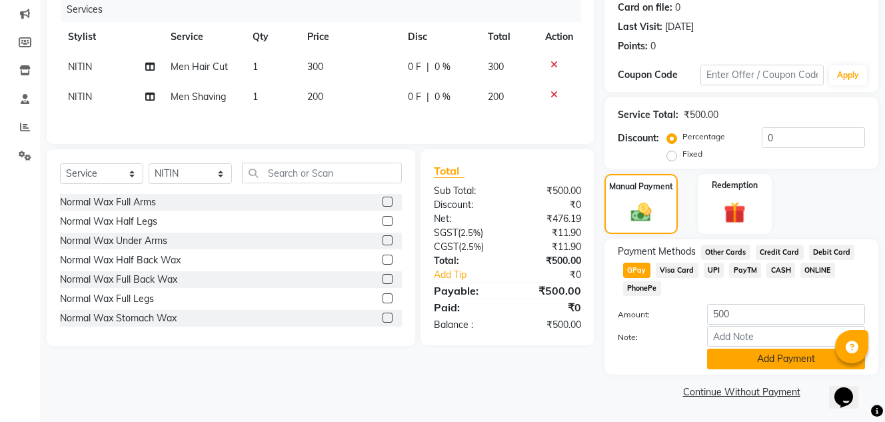
click at [774, 360] on button "Add Payment" at bounding box center [786, 358] width 158 height 21
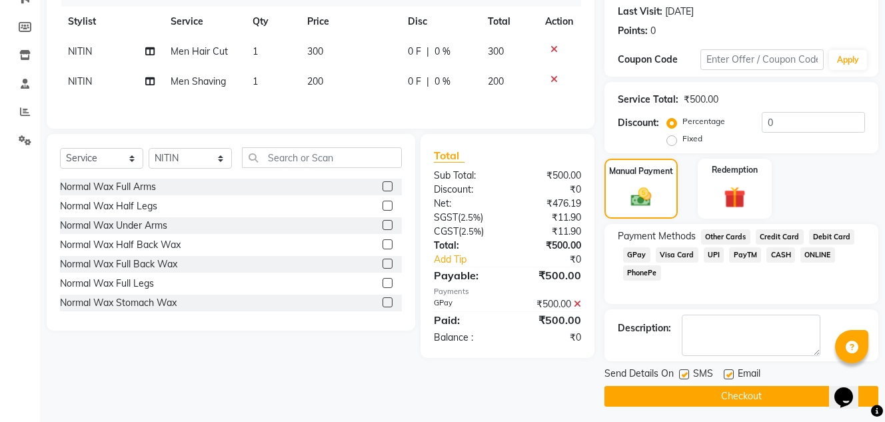
scroll to position [188, 0]
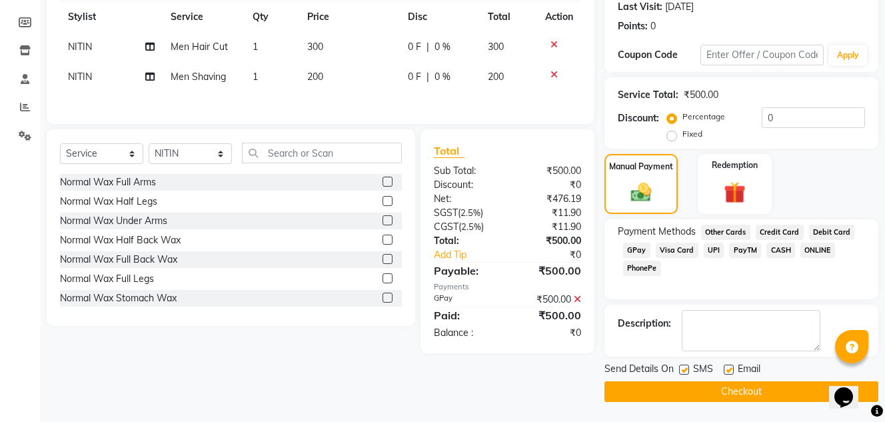
click at [734, 389] on button "Checkout" at bounding box center [741, 391] width 274 height 21
click at [724, 391] on button "Checkout" at bounding box center [741, 391] width 274 height 21
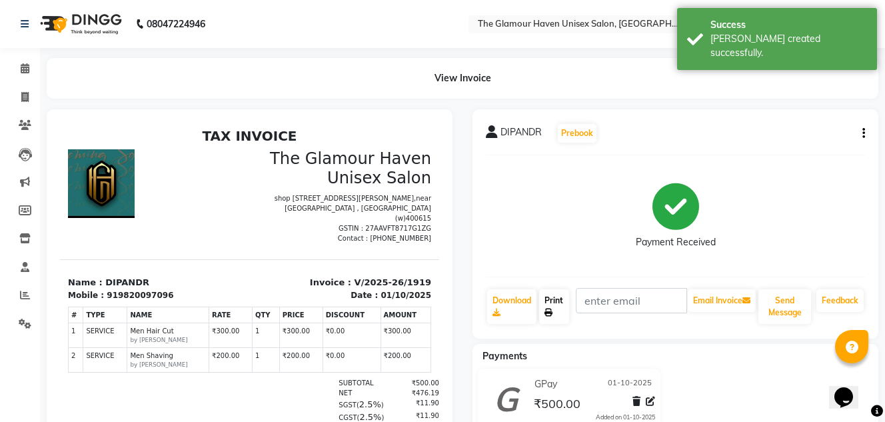
click at [566, 311] on link "Print" at bounding box center [554, 306] width 30 height 35
click at [25, 67] on icon at bounding box center [25, 68] width 9 height 10
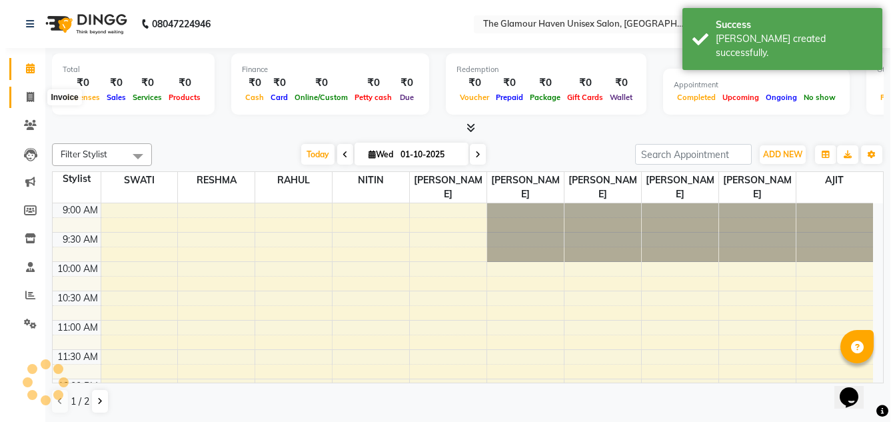
scroll to position [602, 0]
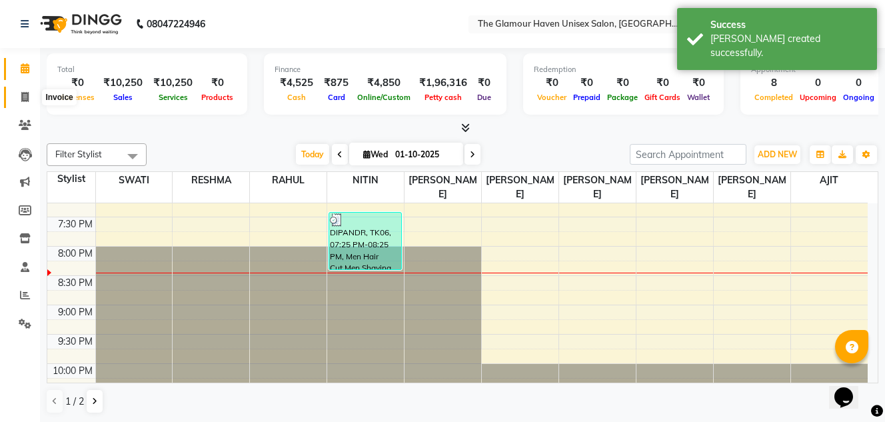
click at [18, 99] on span at bounding box center [24, 97] width 23 height 15
select select "7124"
select select "service"
